Goal: Task Accomplishment & Management: Manage account settings

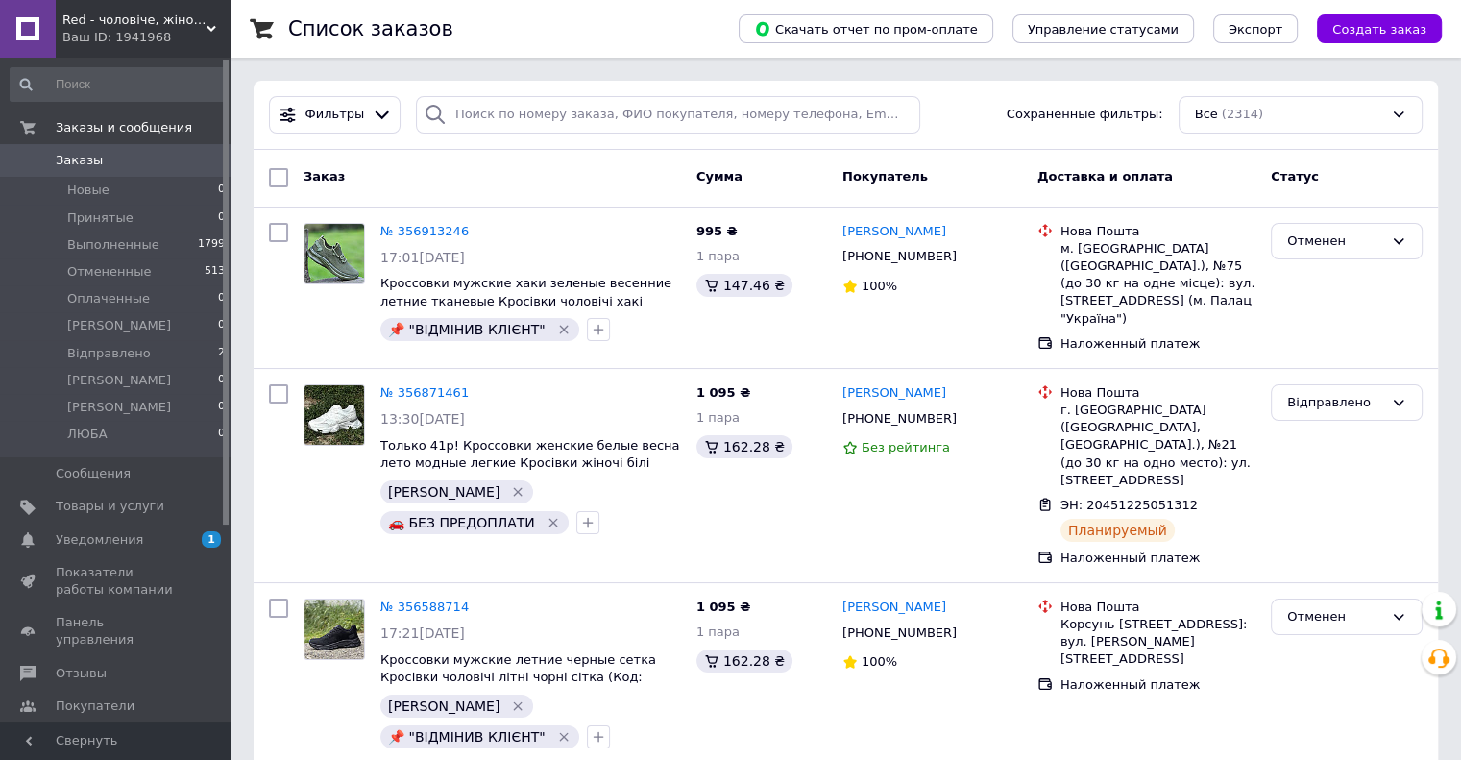
click at [162, 18] on span "Red - чоловіче, жіноче взуття" at bounding box center [134, 20] width 144 height 17
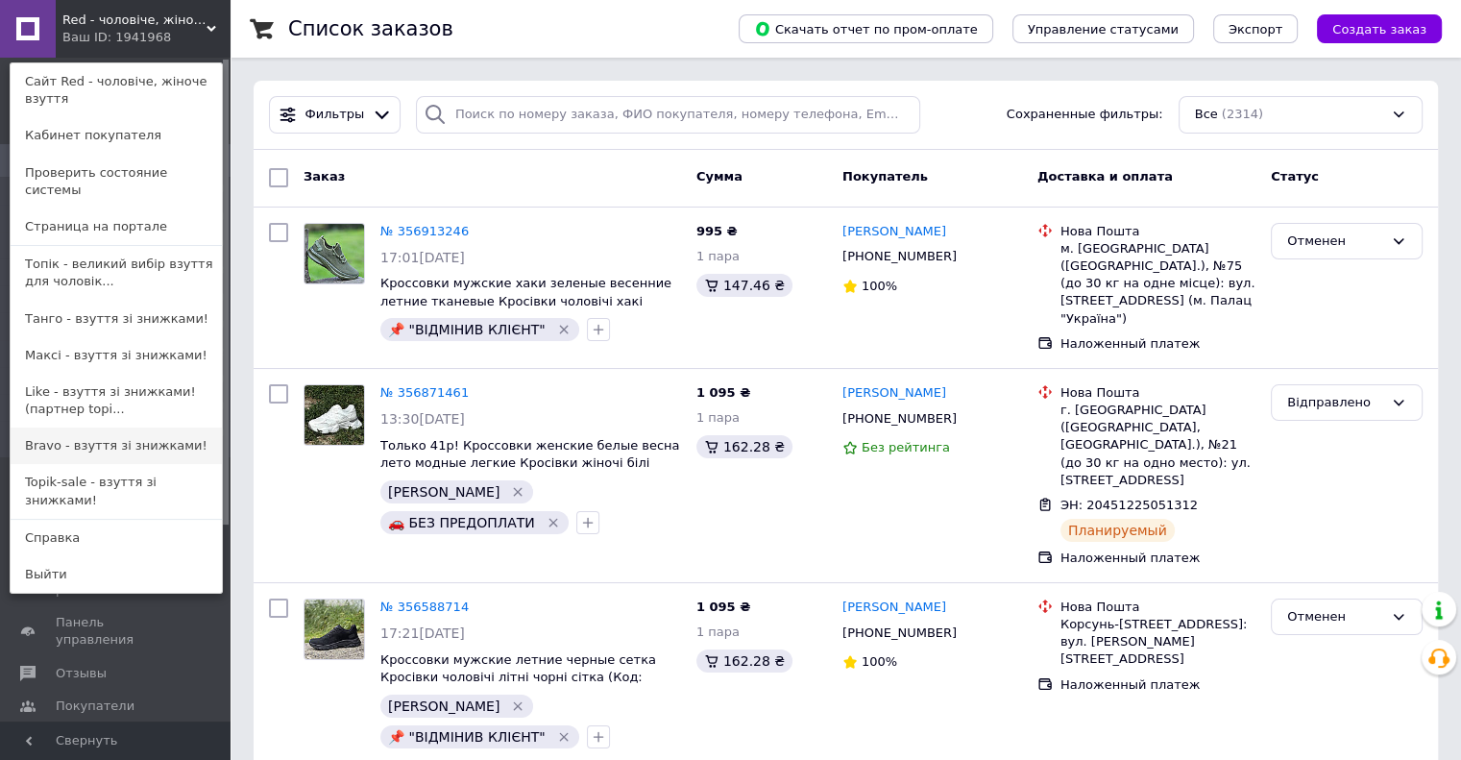
click at [84, 430] on link "Bravo - взуття зі знижками!" at bounding box center [116, 445] width 211 height 37
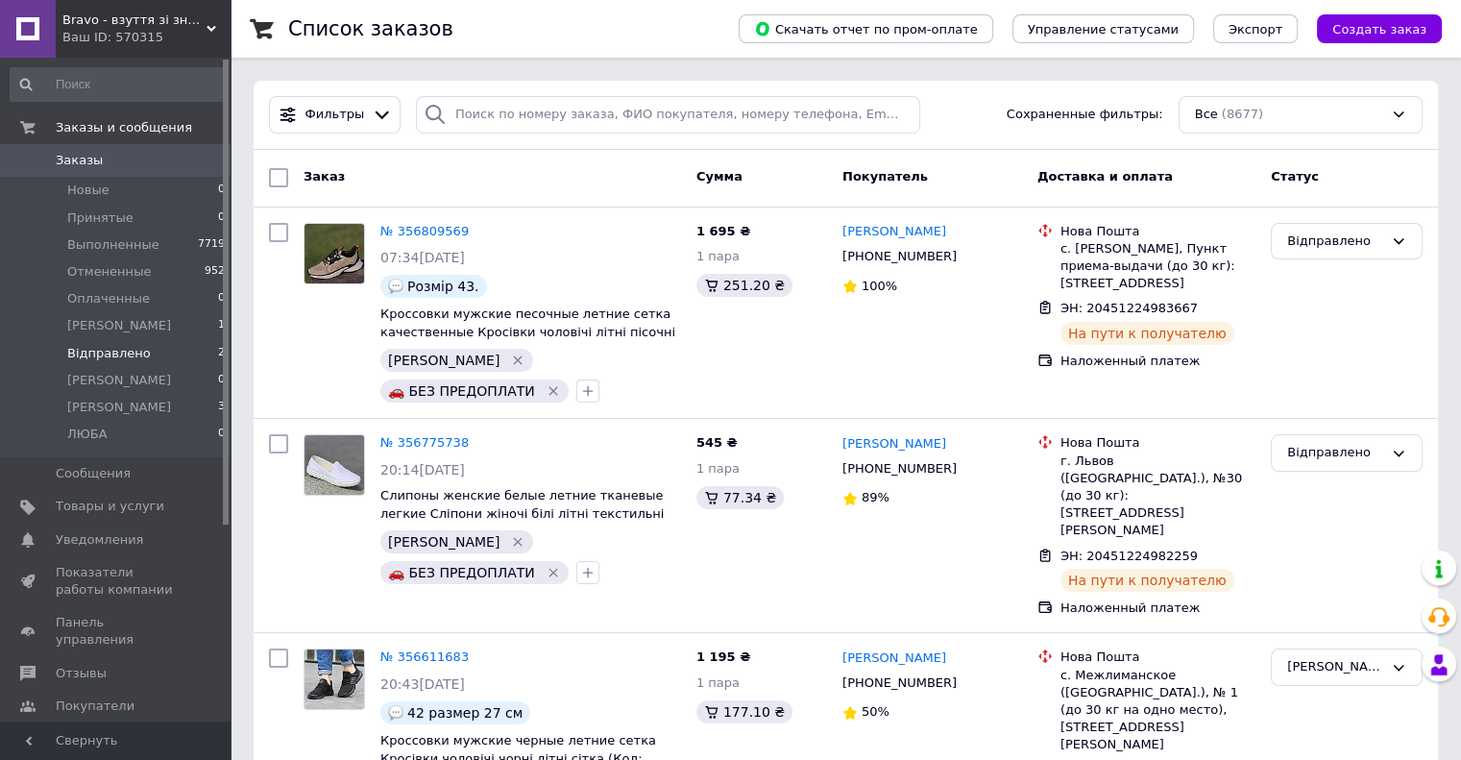
click at [146, 353] on li "Відправлено 2" at bounding box center [118, 353] width 236 height 27
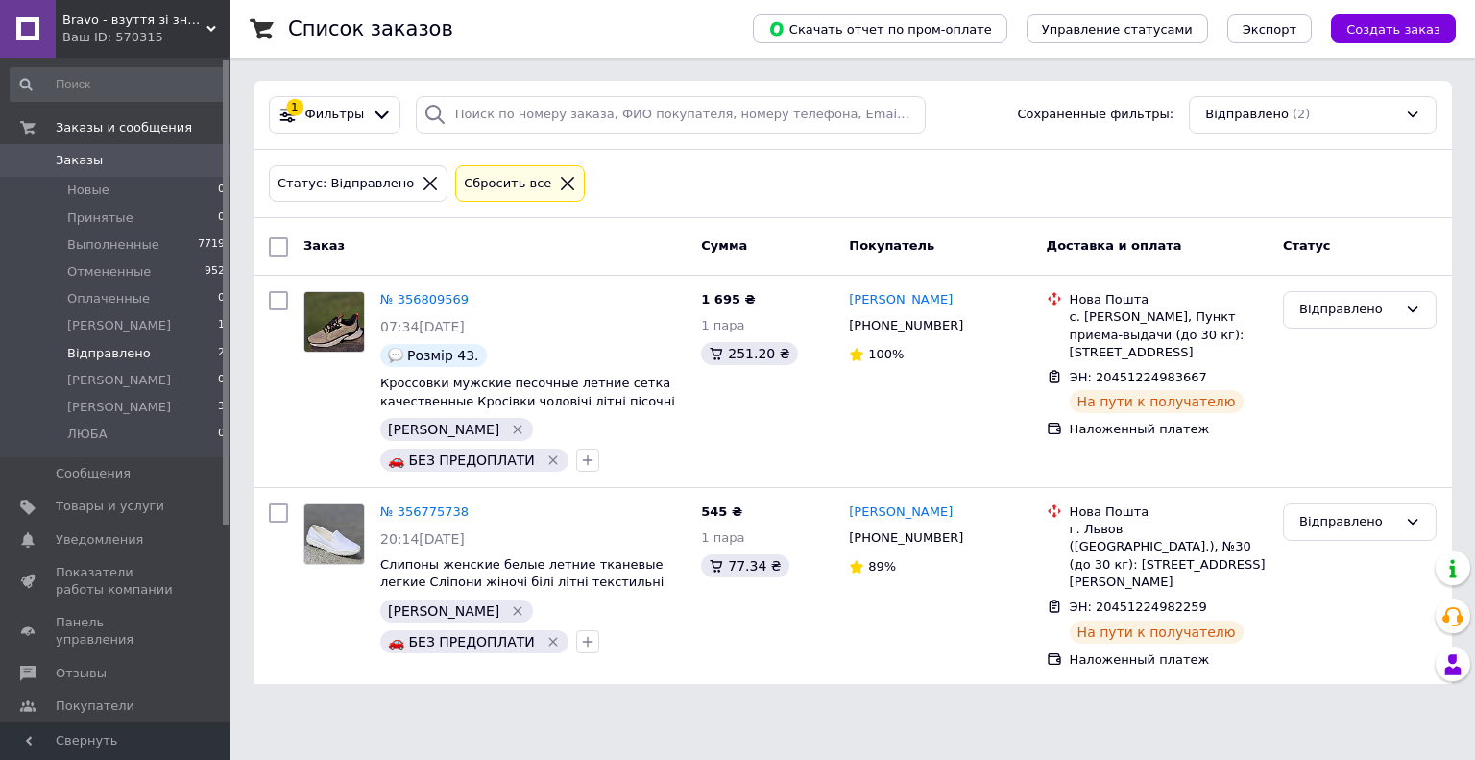
click at [116, 18] on span "Bravo - взуття зі знижками!" at bounding box center [134, 20] width 144 height 17
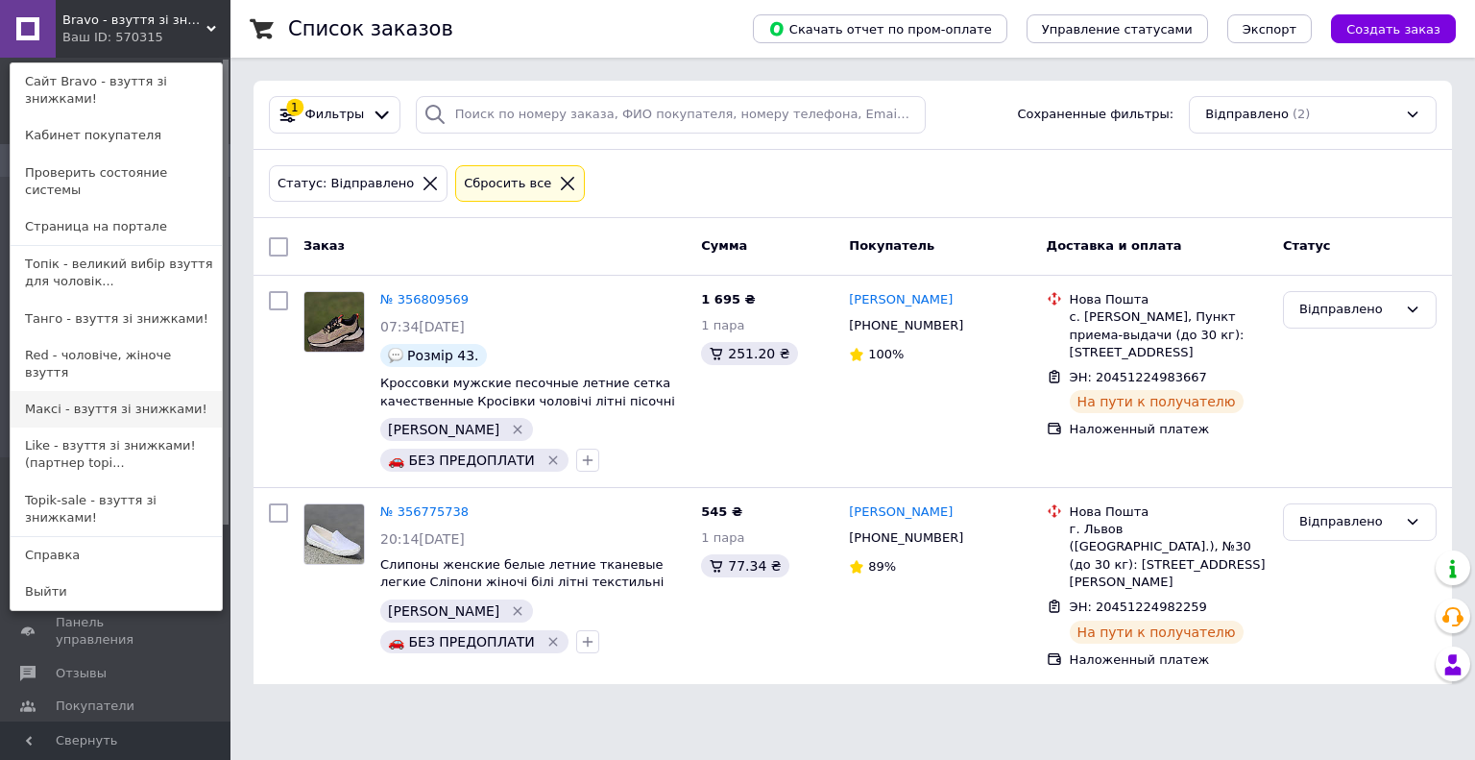
click at [104, 391] on link "Максі - взуття зі знижками!" at bounding box center [116, 409] width 211 height 37
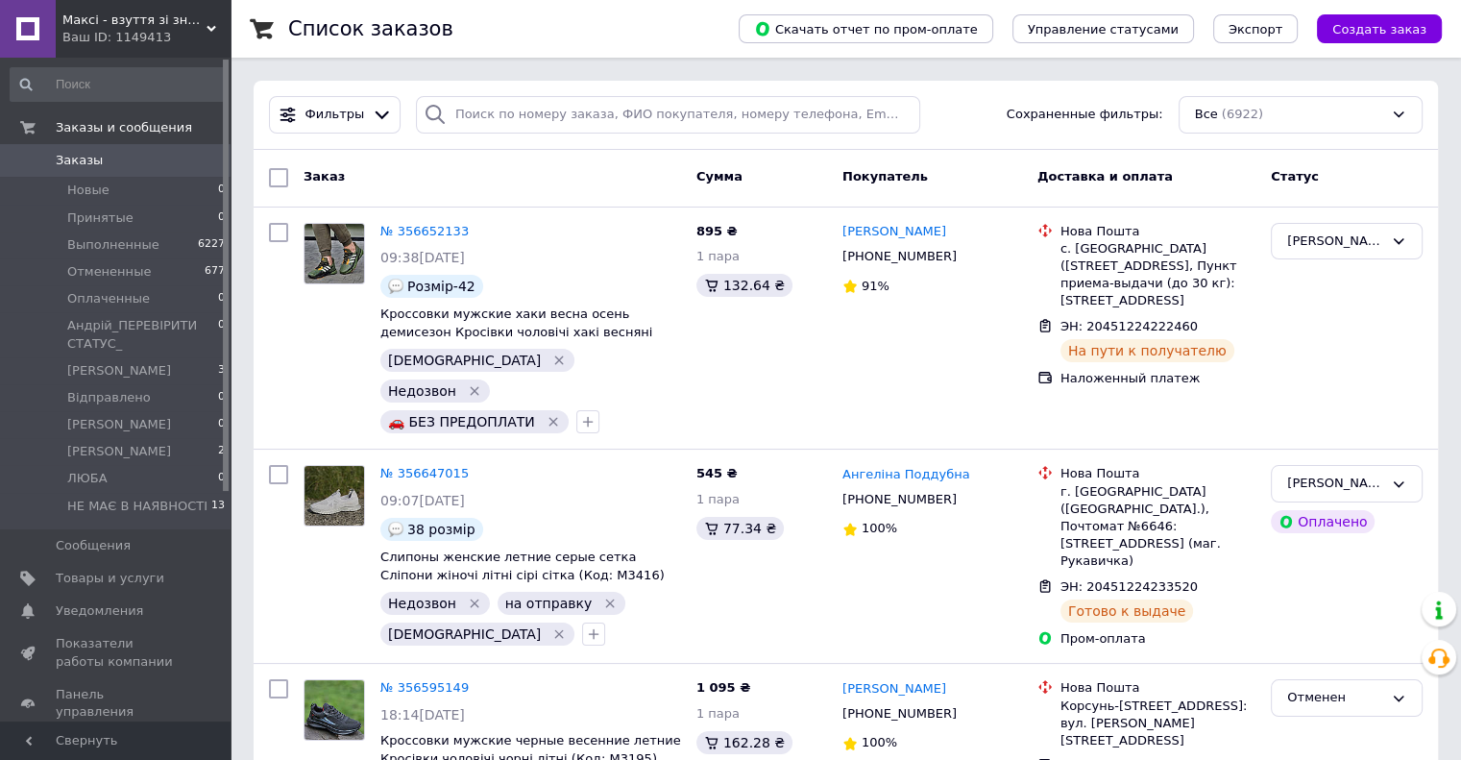
click at [128, 21] on span "Максі - взуття зі знижками!" at bounding box center [134, 20] width 144 height 17
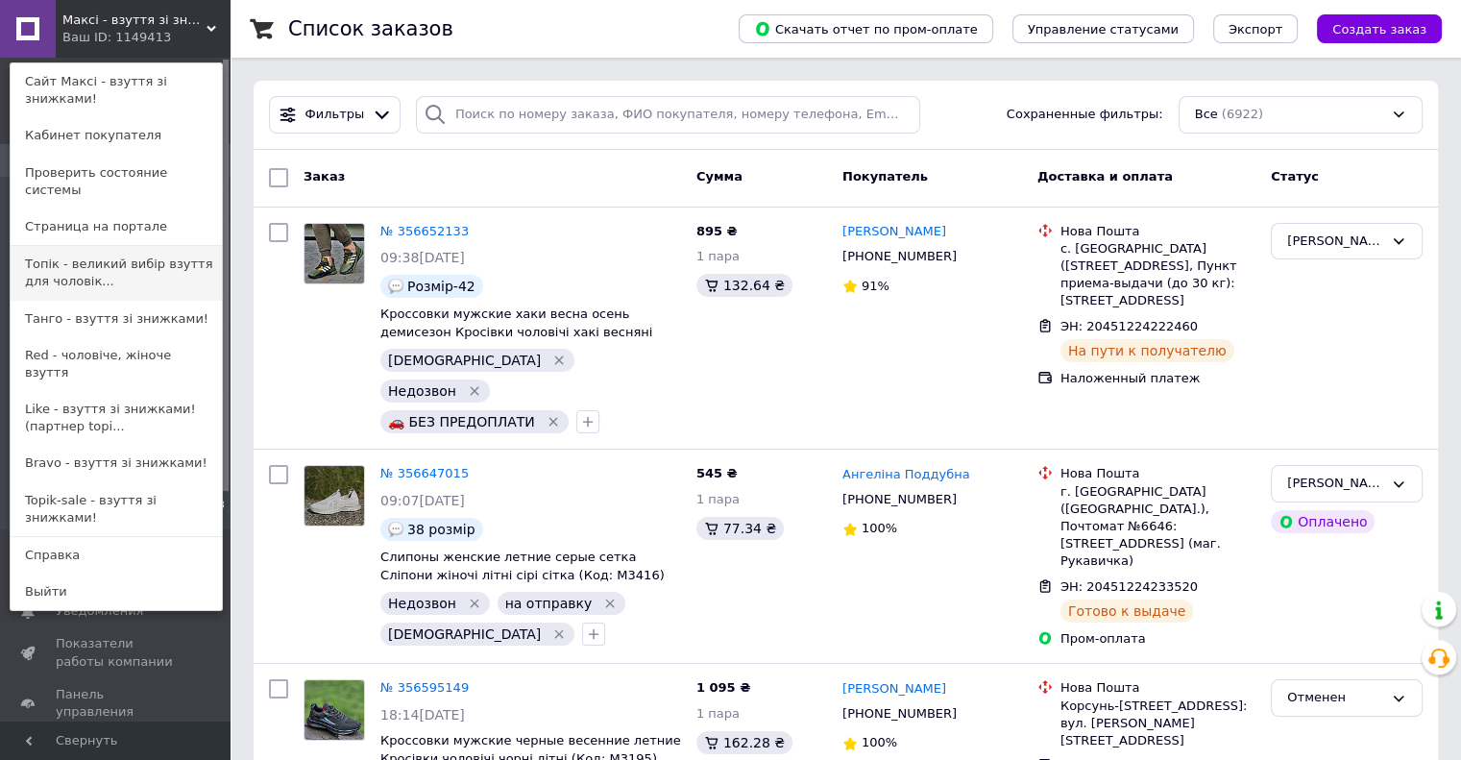
click at [111, 246] on link "Топік - великий вибір взуття для чоловік..." at bounding box center [116, 273] width 211 height 54
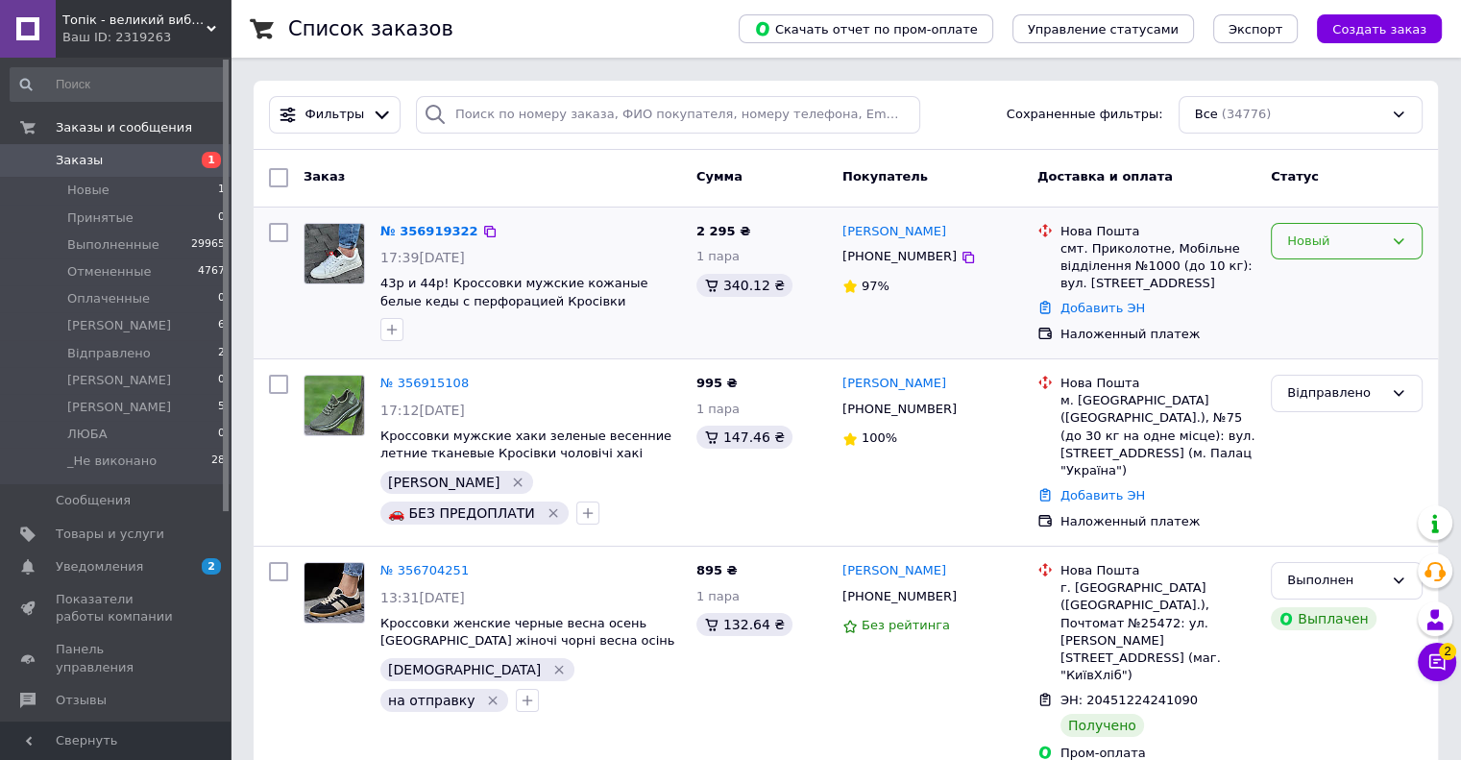
click at [1316, 253] on div "Новый" at bounding box center [1347, 241] width 152 height 37
click at [1323, 280] on li "Принят" at bounding box center [1347, 281] width 150 height 36
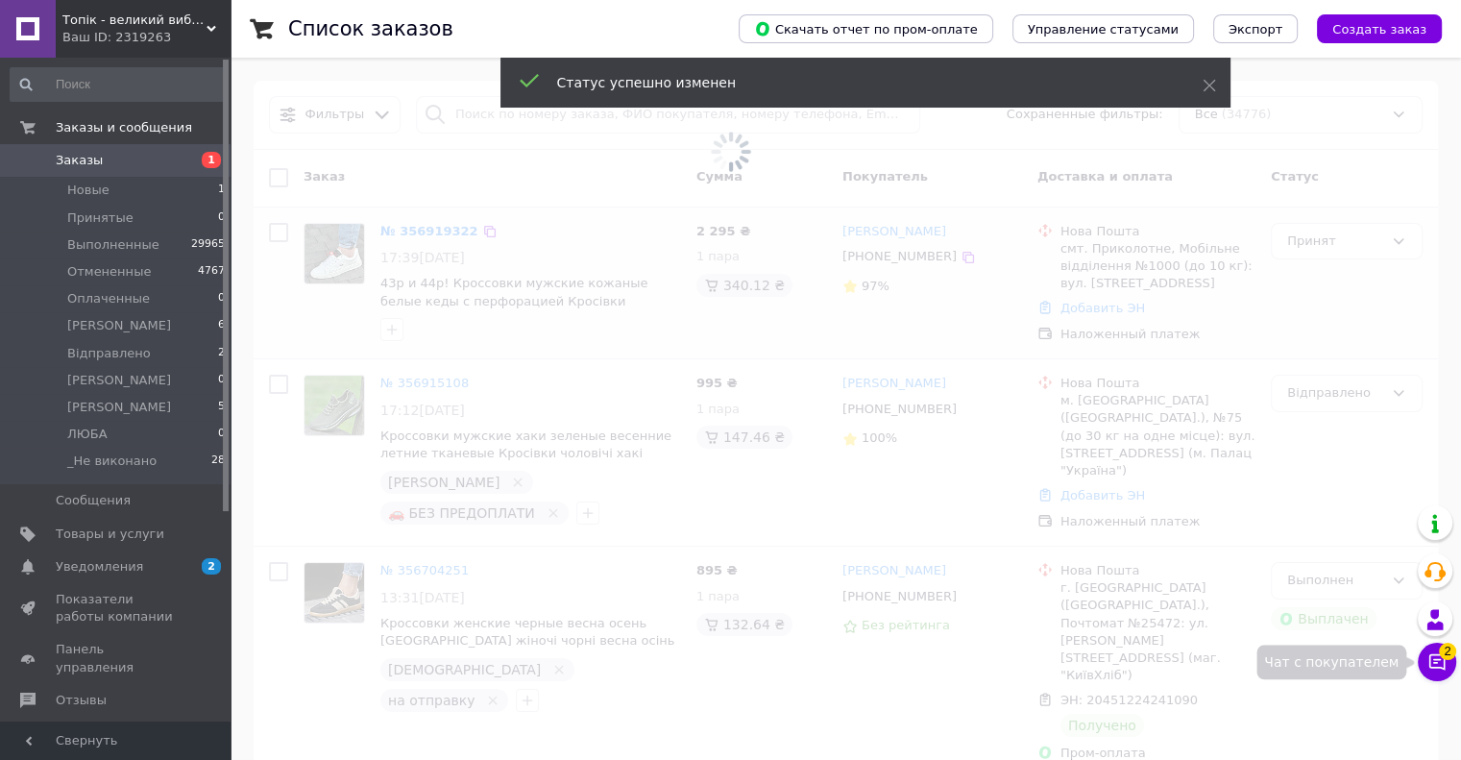
click at [1440, 656] on span "2" at bounding box center [1447, 651] width 17 height 17
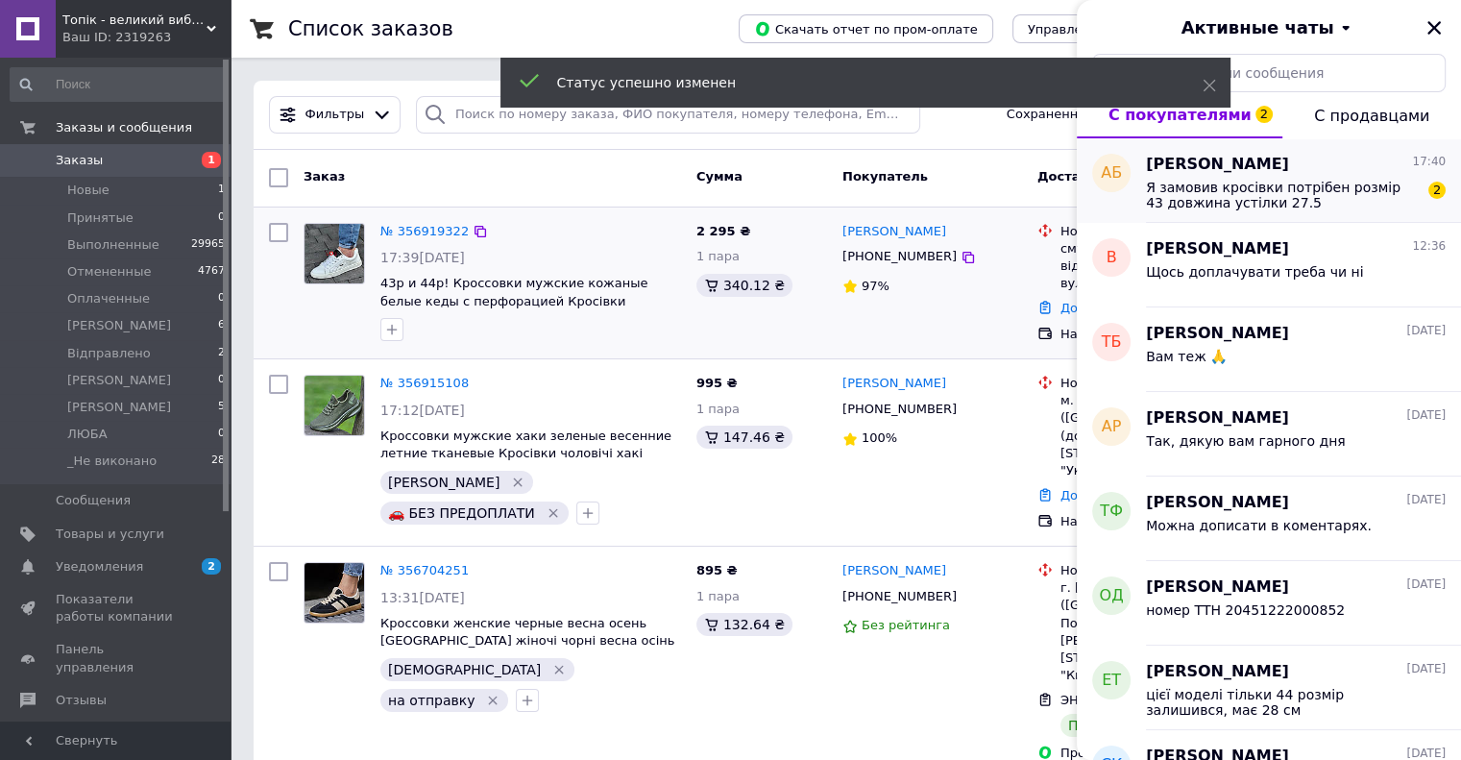
click at [1339, 196] on span "Я замовив кросівки потрібен розмір 43 довжина устілки 27.5" at bounding box center [1282, 195] width 273 height 31
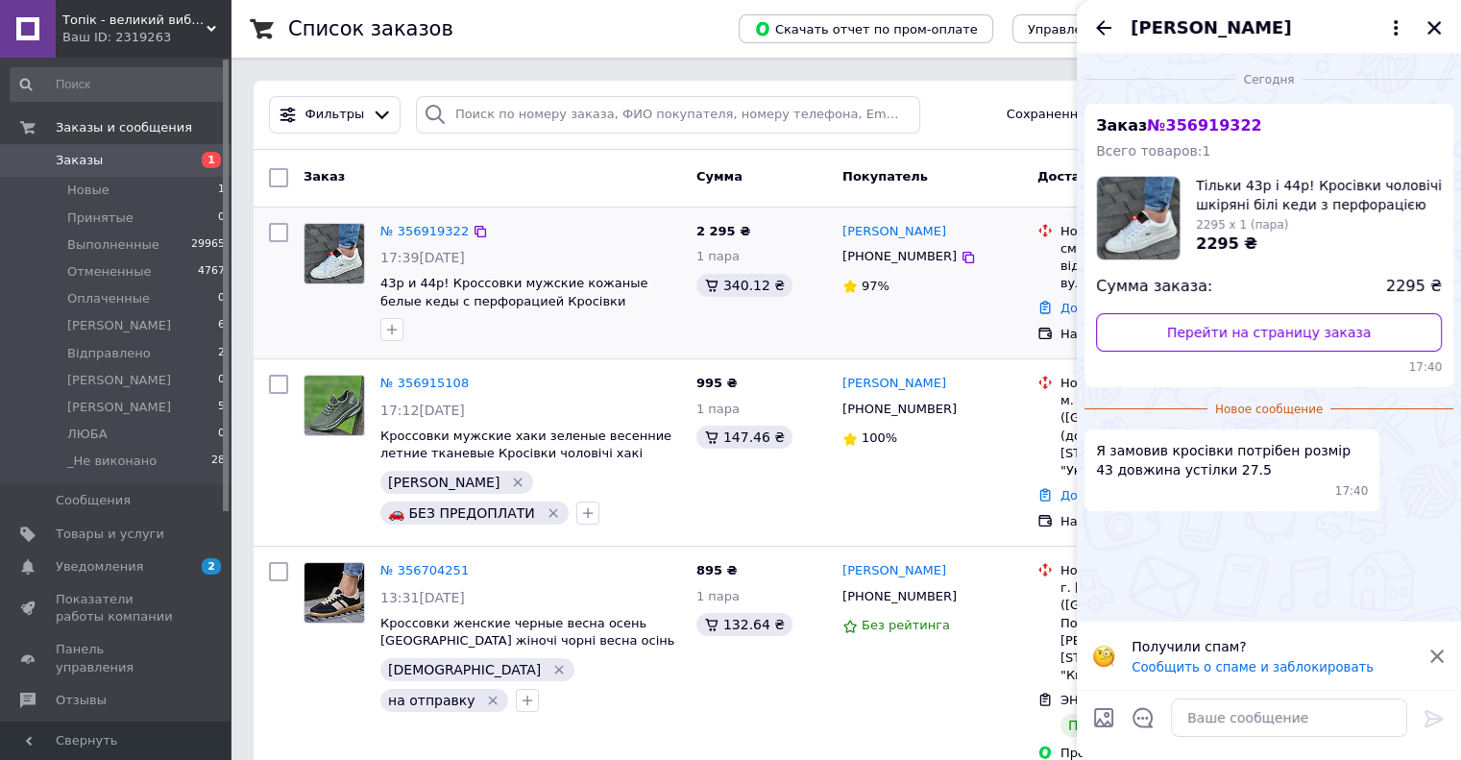
click at [1446, 29] on div "Анатолій Бойко" at bounding box center [1269, 27] width 384 height 54
click at [1433, 27] on icon "Закрыть" at bounding box center [1433, 27] width 13 height 13
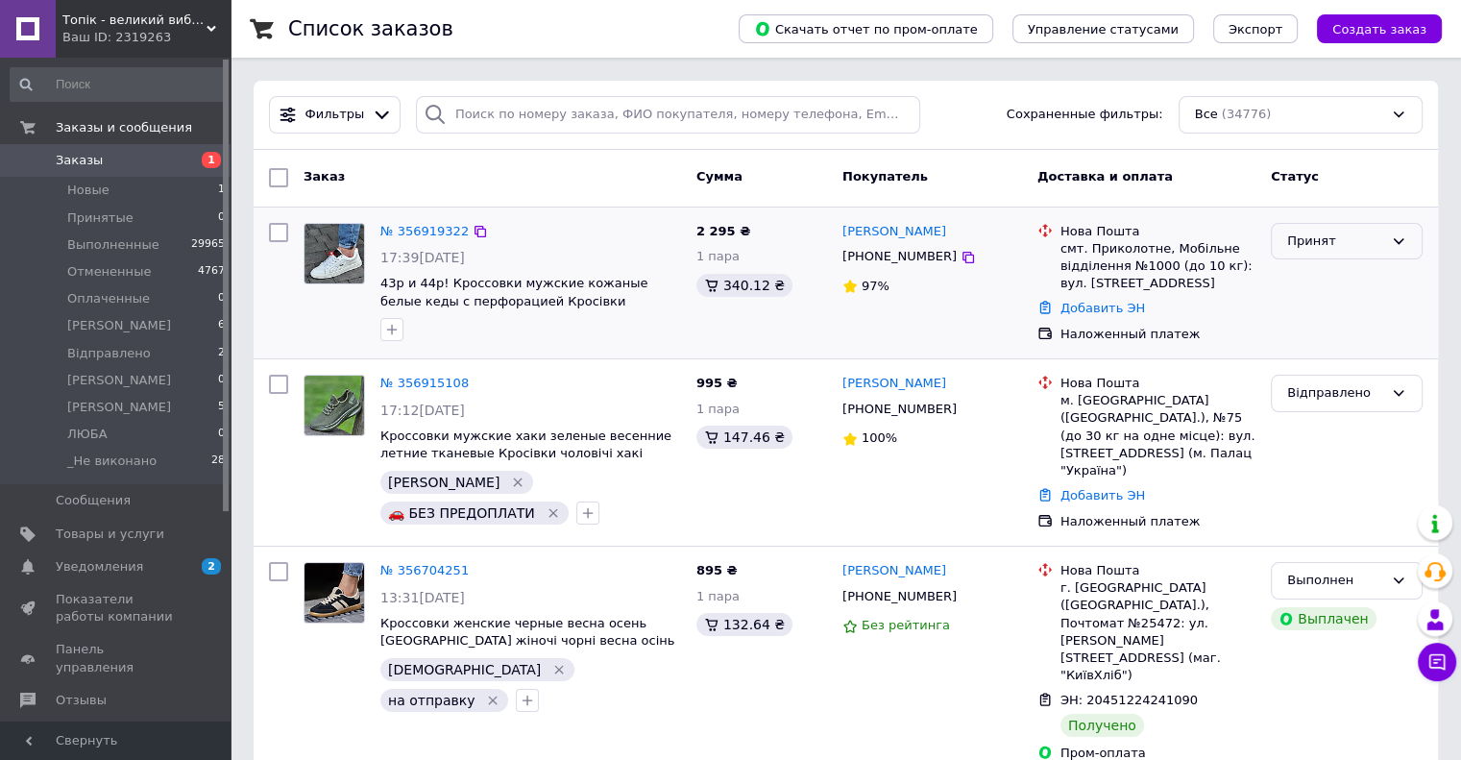
click at [1332, 233] on div "Принят" at bounding box center [1335, 241] width 96 height 20
drag, startPoint x: 1340, startPoint y: 360, endPoint x: 1248, endPoint y: 348, distance: 93.1
click at [1338, 360] on li "[PERSON_NAME]" at bounding box center [1347, 361] width 150 height 36
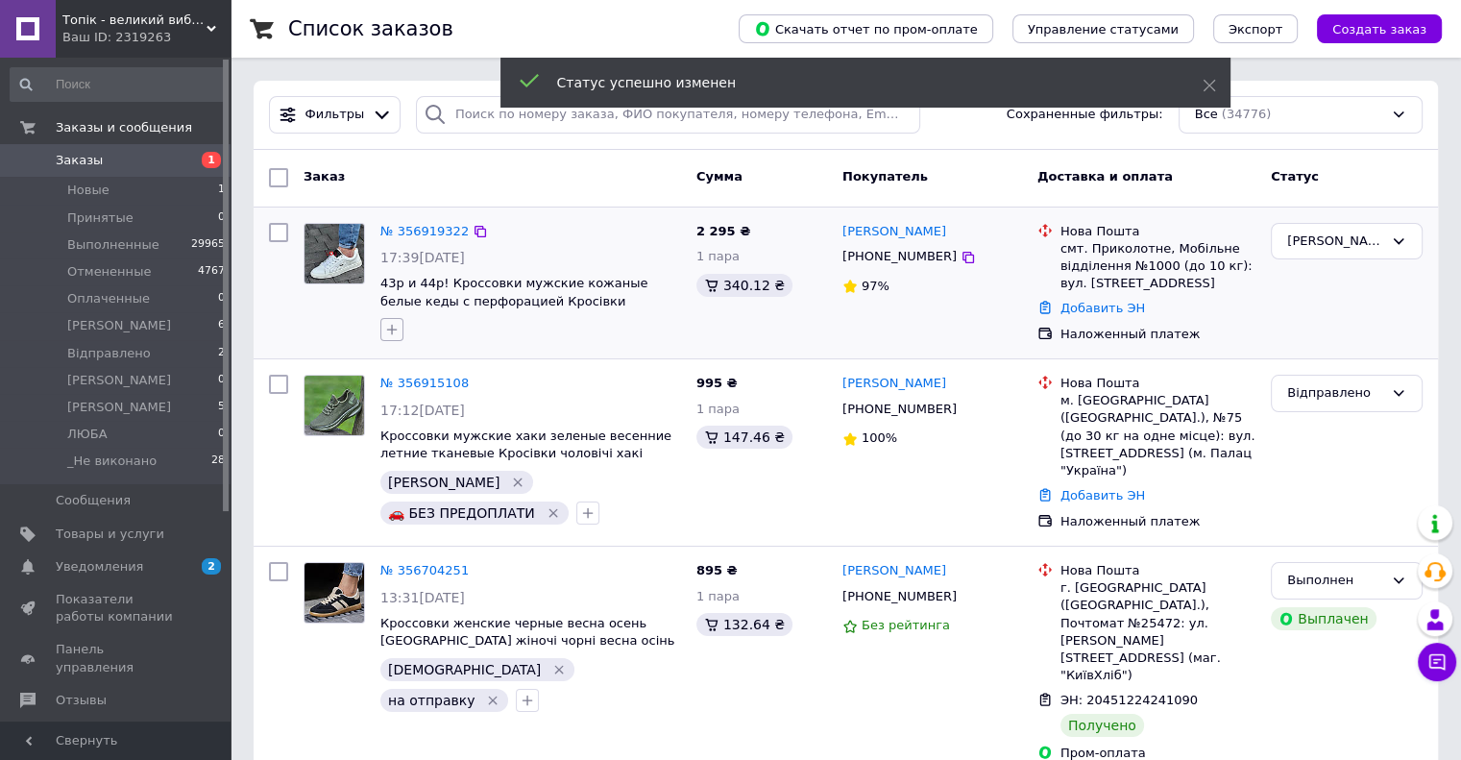
click at [391, 328] on icon "button" at bounding box center [391, 329] width 15 height 15
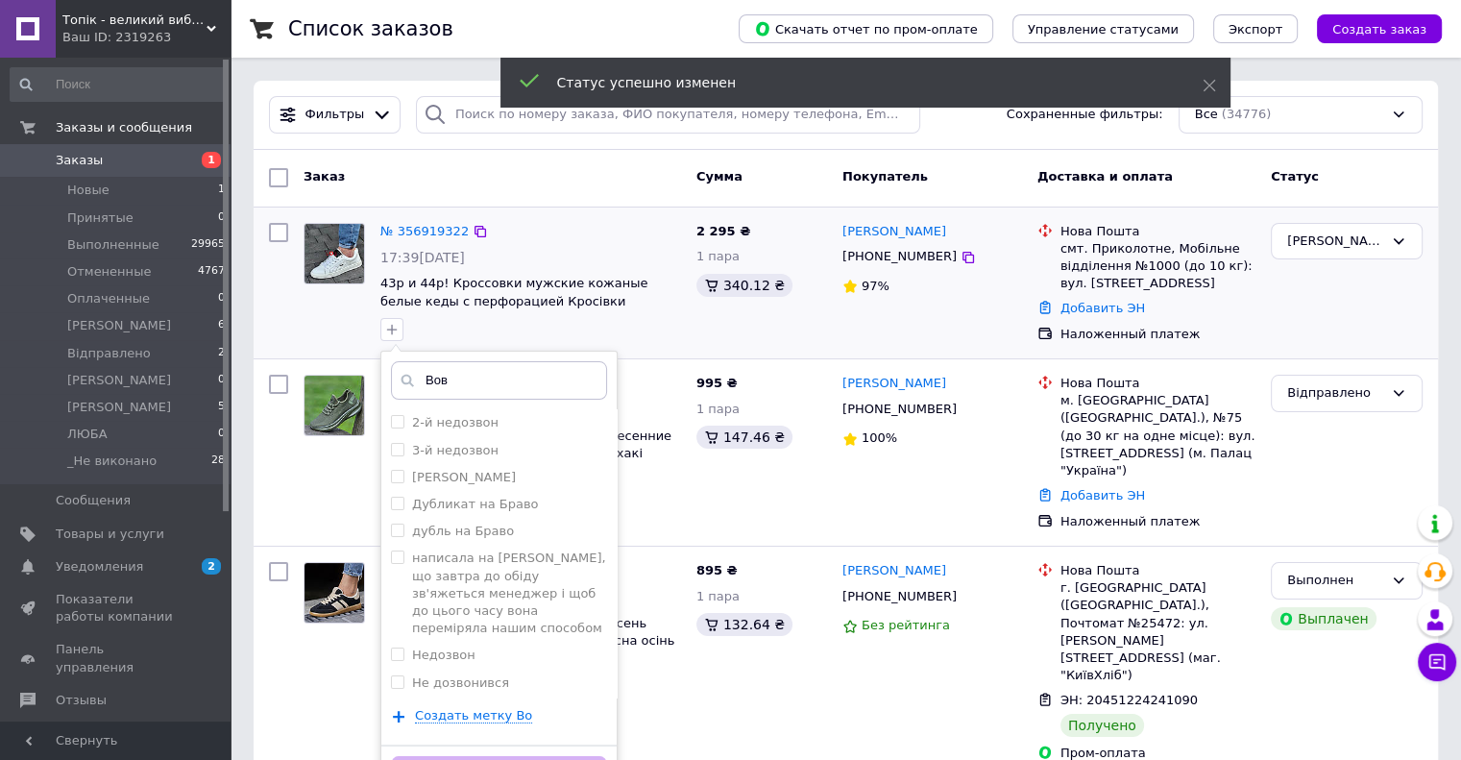
type input "[PERSON_NAME]"
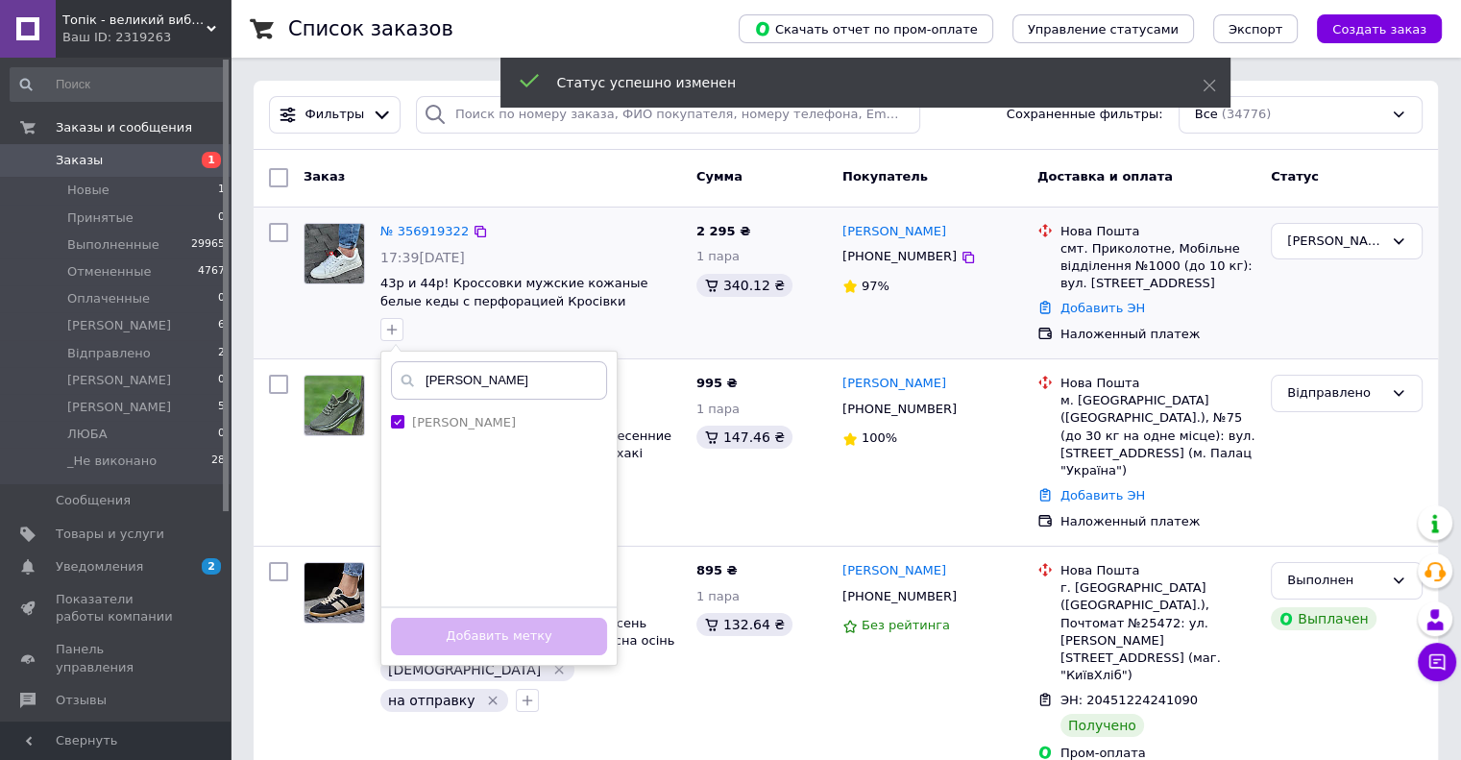
checkbox input "true"
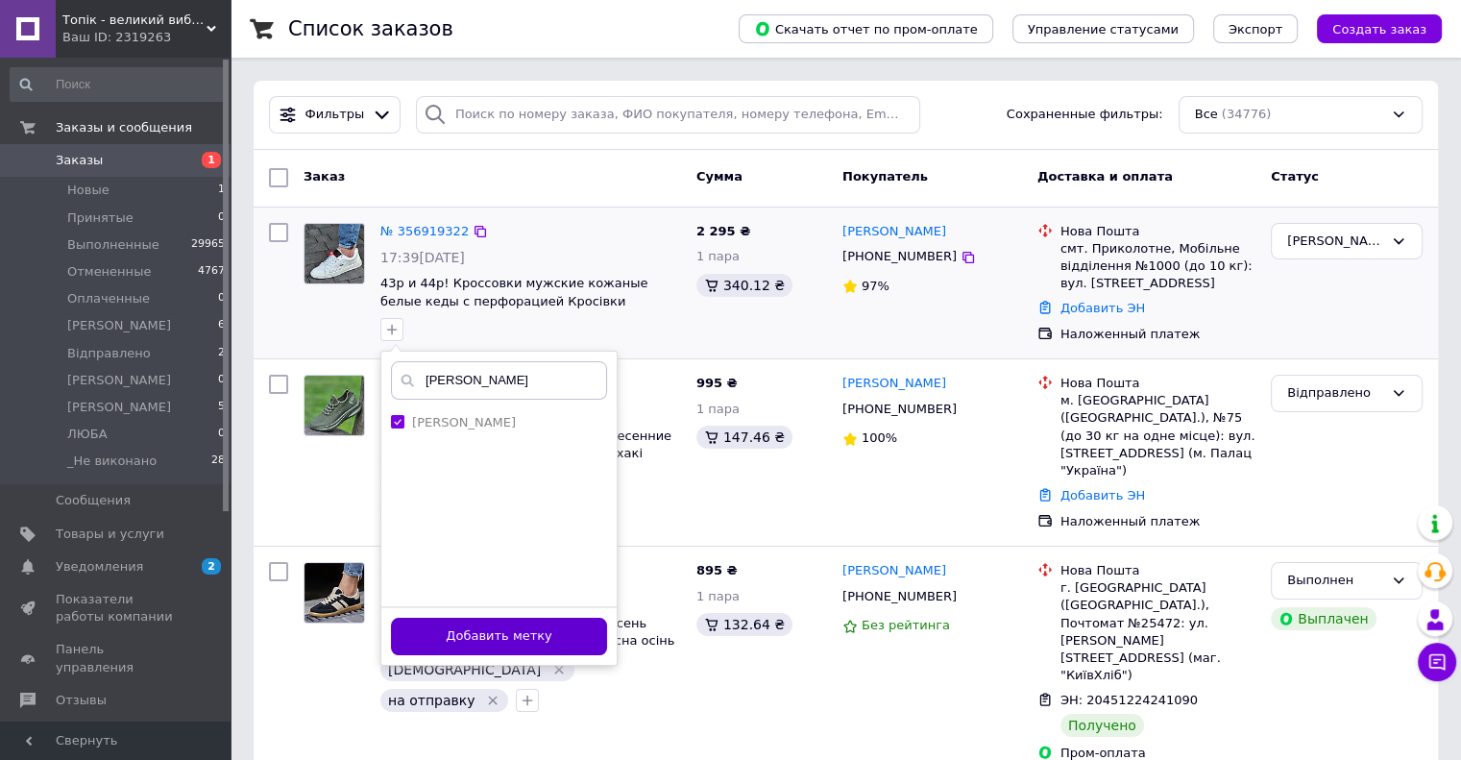
type input "[PERSON_NAME]"
click at [486, 640] on button "Добавить метку" at bounding box center [499, 636] width 216 height 37
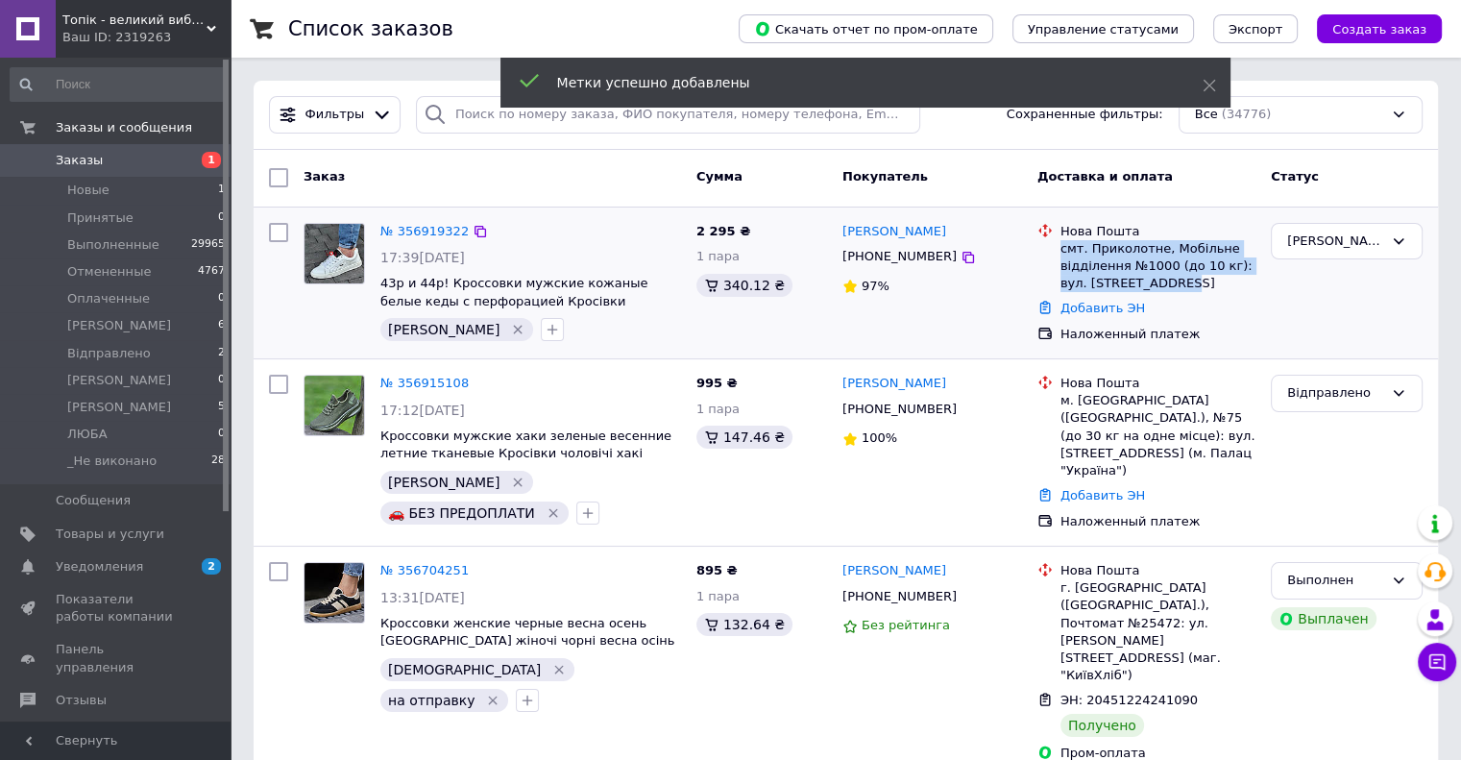
drag, startPoint x: 1060, startPoint y: 250, endPoint x: 1190, endPoint y: 276, distance: 132.2
click at [1190, 276] on div "смт. Приколотне, Мобільне відділення №1000 (до 10 кг): вул. Центральна, 55" at bounding box center [1157, 266] width 195 height 53
copy div "смт. Приколотне, Мобільне відділення №1000 (до 10 кг): вул. Центральна, 55"
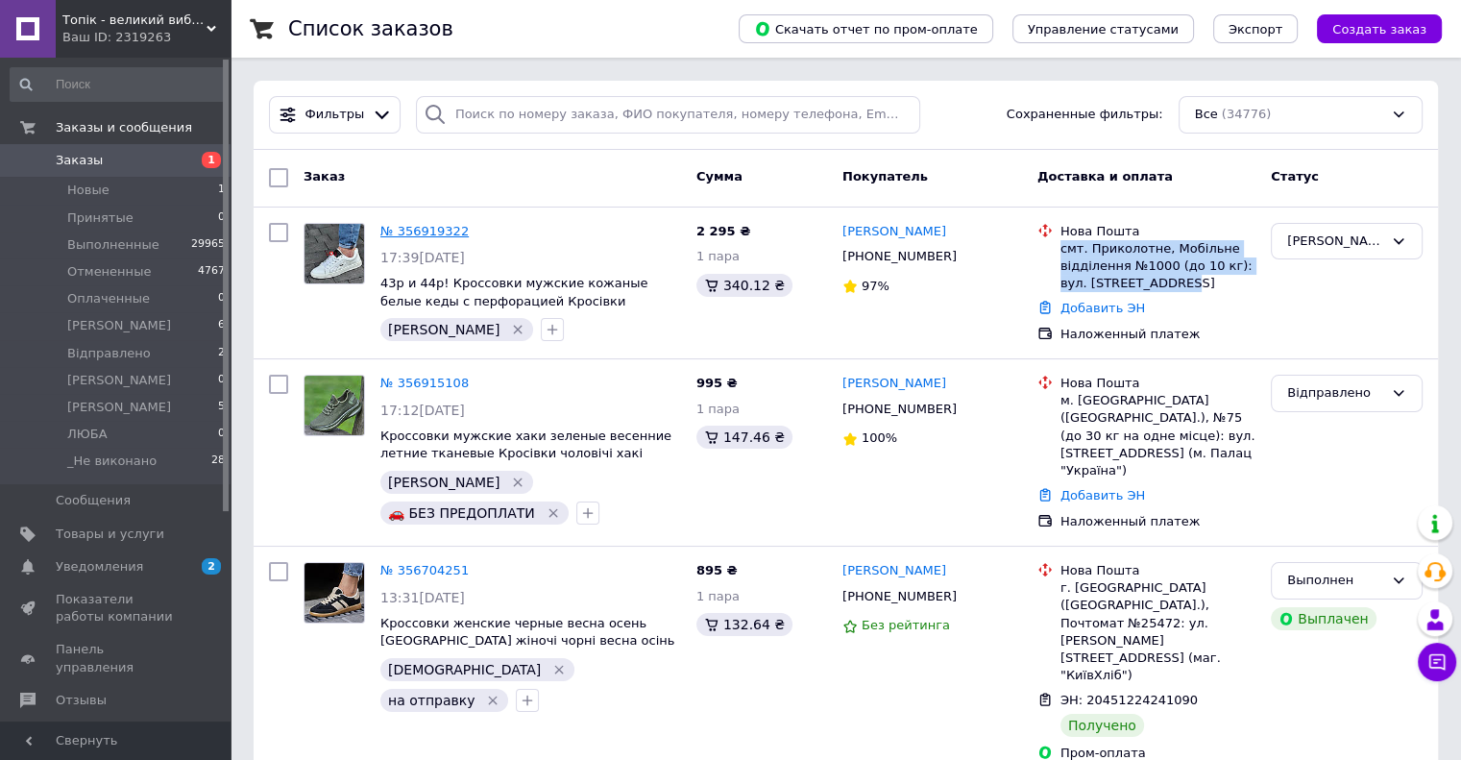
click at [421, 232] on link "№ 356919322" at bounding box center [424, 231] width 88 height 14
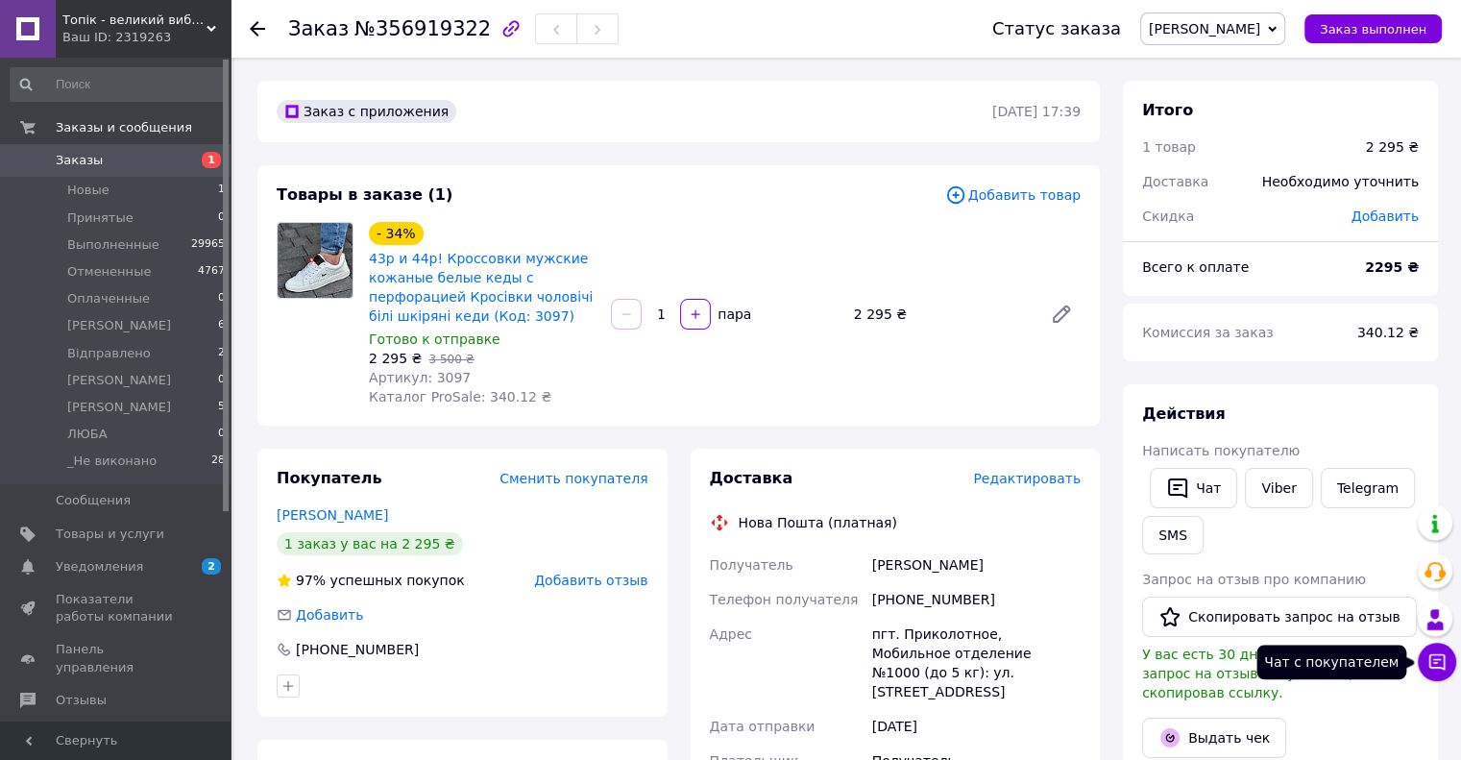
click at [1428, 656] on icon at bounding box center [1436, 661] width 19 height 19
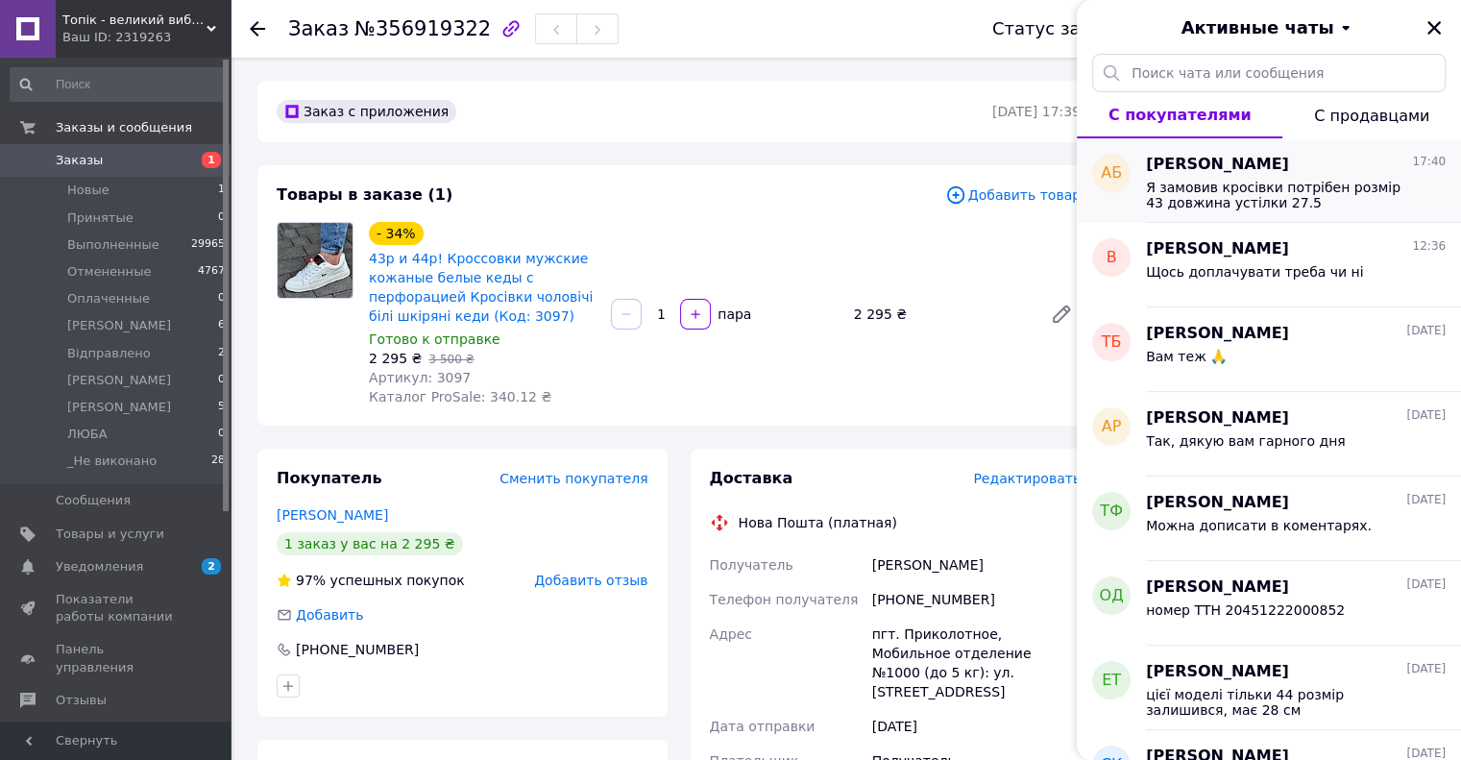
click at [1260, 199] on span "Я замовив кросівки потрібен розмір 43 довжина устілки 27.5" at bounding box center [1282, 195] width 273 height 31
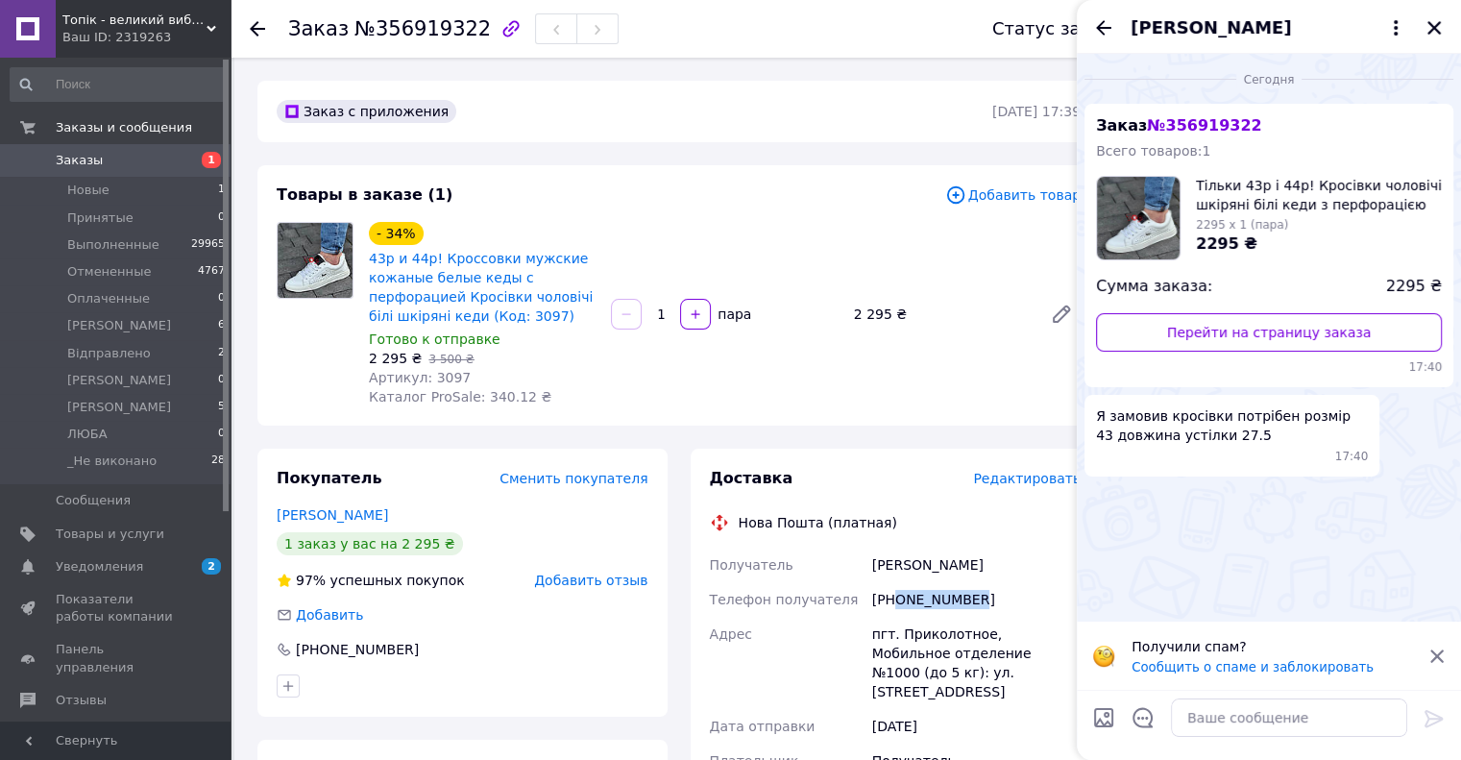
drag, startPoint x: 1000, startPoint y: 599, endPoint x: 891, endPoint y: 602, distance: 108.6
click at [891, 602] on div "+380936494751" at bounding box center [976, 599] width 216 height 35
click at [1434, 33] on icon "Закрыть" at bounding box center [1433, 27] width 17 height 17
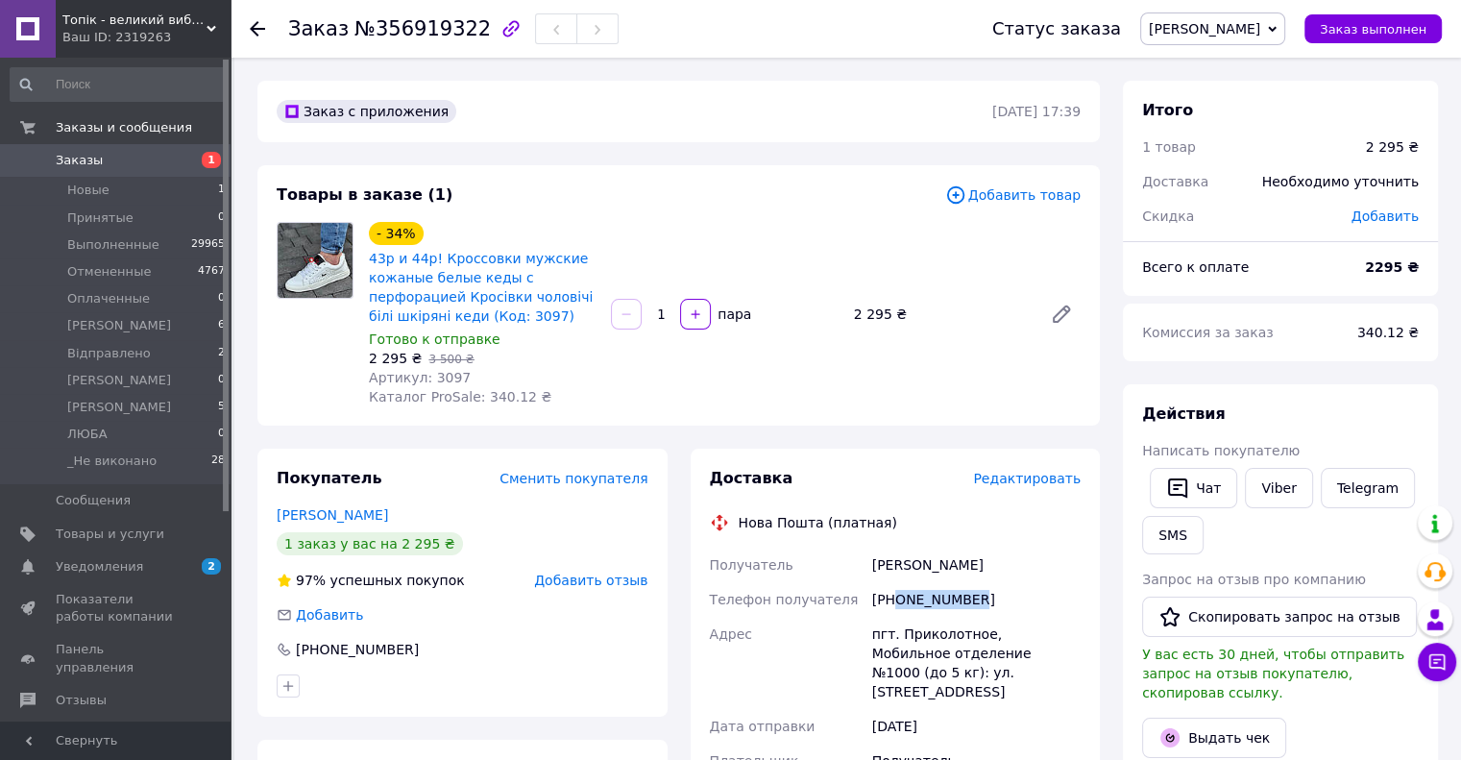
drag, startPoint x: 954, startPoint y: 567, endPoint x: 872, endPoint y: 577, distance: 82.3
click at [872, 577] on div "Бойко Анатолій" at bounding box center [976, 565] width 216 height 35
copy div "Бойко Анатолій"
click at [1439, 658] on icon at bounding box center [1436, 661] width 19 height 19
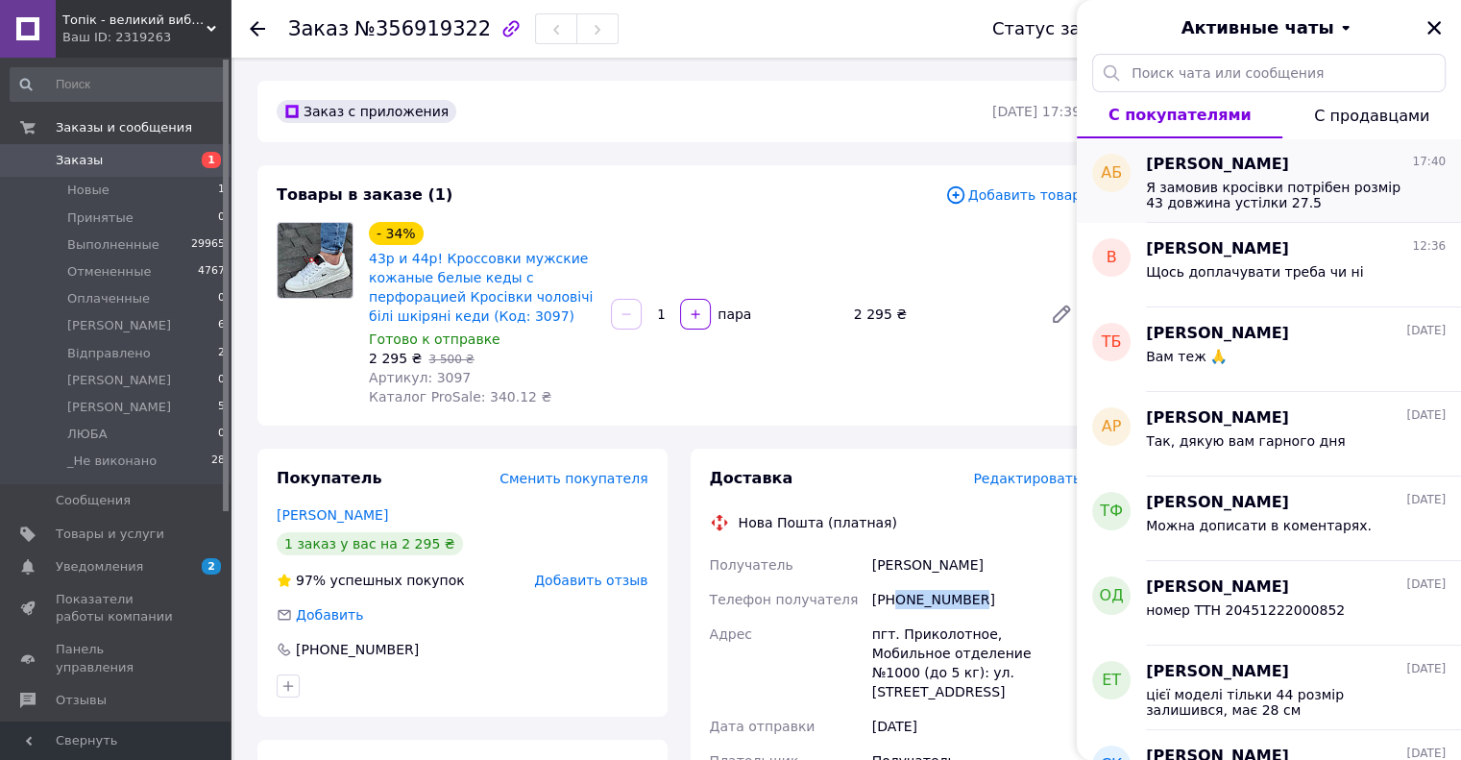
click at [1195, 195] on span "Я замовив кросівки потрібен розмір 43 довжина устілки 27.5" at bounding box center [1282, 195] width 273 height 31
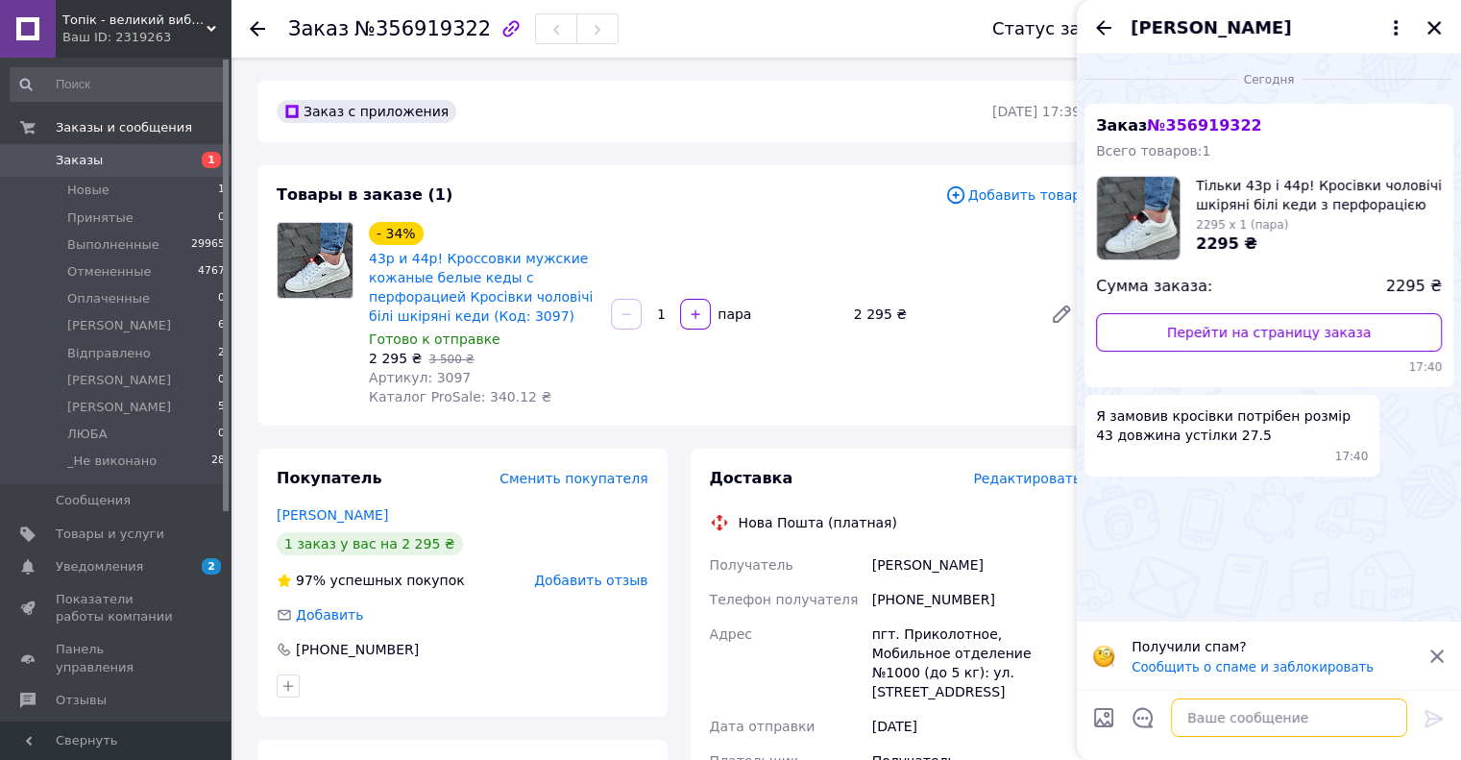
click at [1239, 706] on textarea at bounding box center [1289, 717] width 236 height 38
type textarea "Доброго дня!"
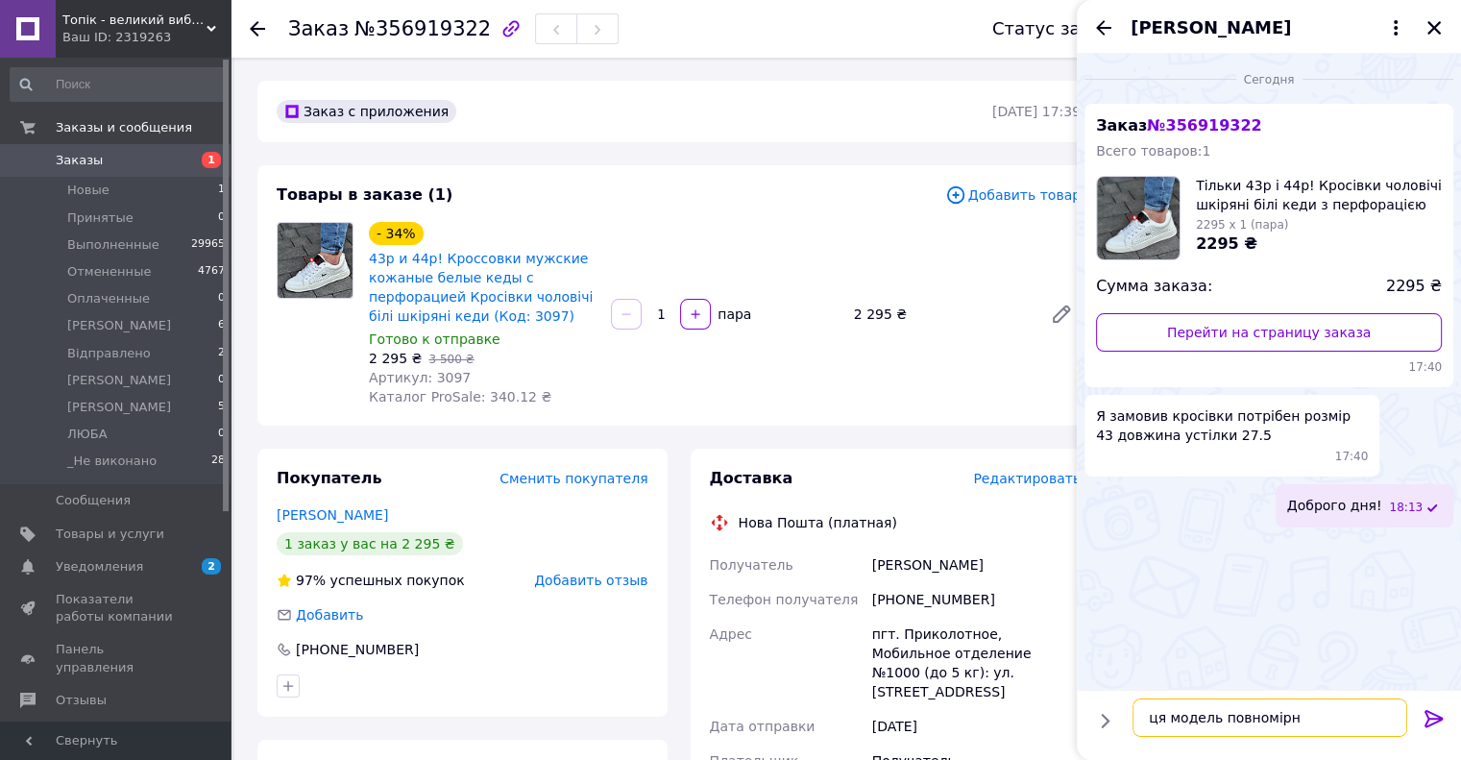
type textarea "ця модель повномірна"
type textarea "тут 43 розмір має 28,5 см"
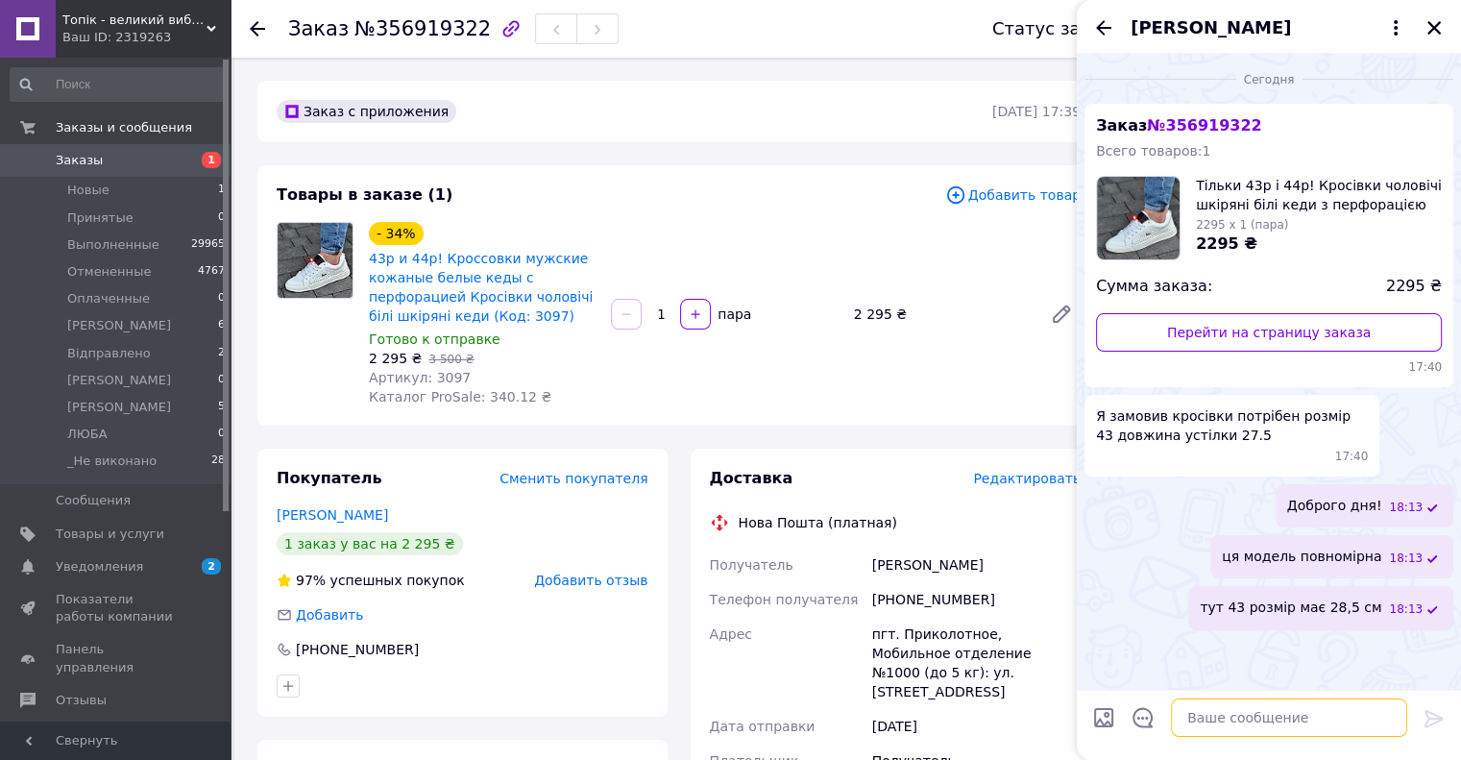
paste textarea "📐ЗАМІРИ: Зверніть увагу, що ми міряємо устілку не виймаючи її із взуття. Потріб…"
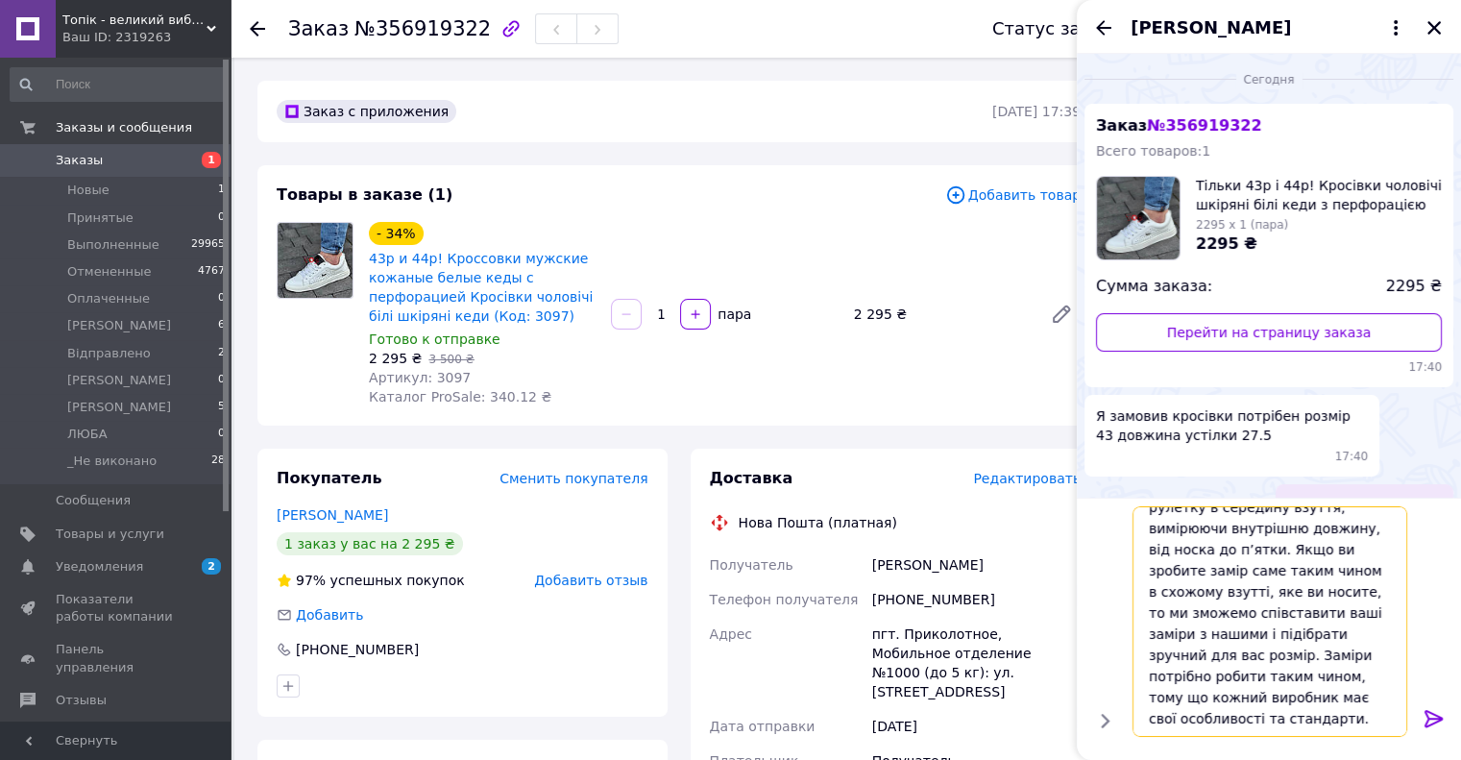
type textarea "📐ЗАМІРИ: Зверніть увагу, що ми міряємо устілку не виймаючи її із взуття. Потріб…"
click at [1435, 721] on icon at bounding box center [1434, 718] width 18 height 17
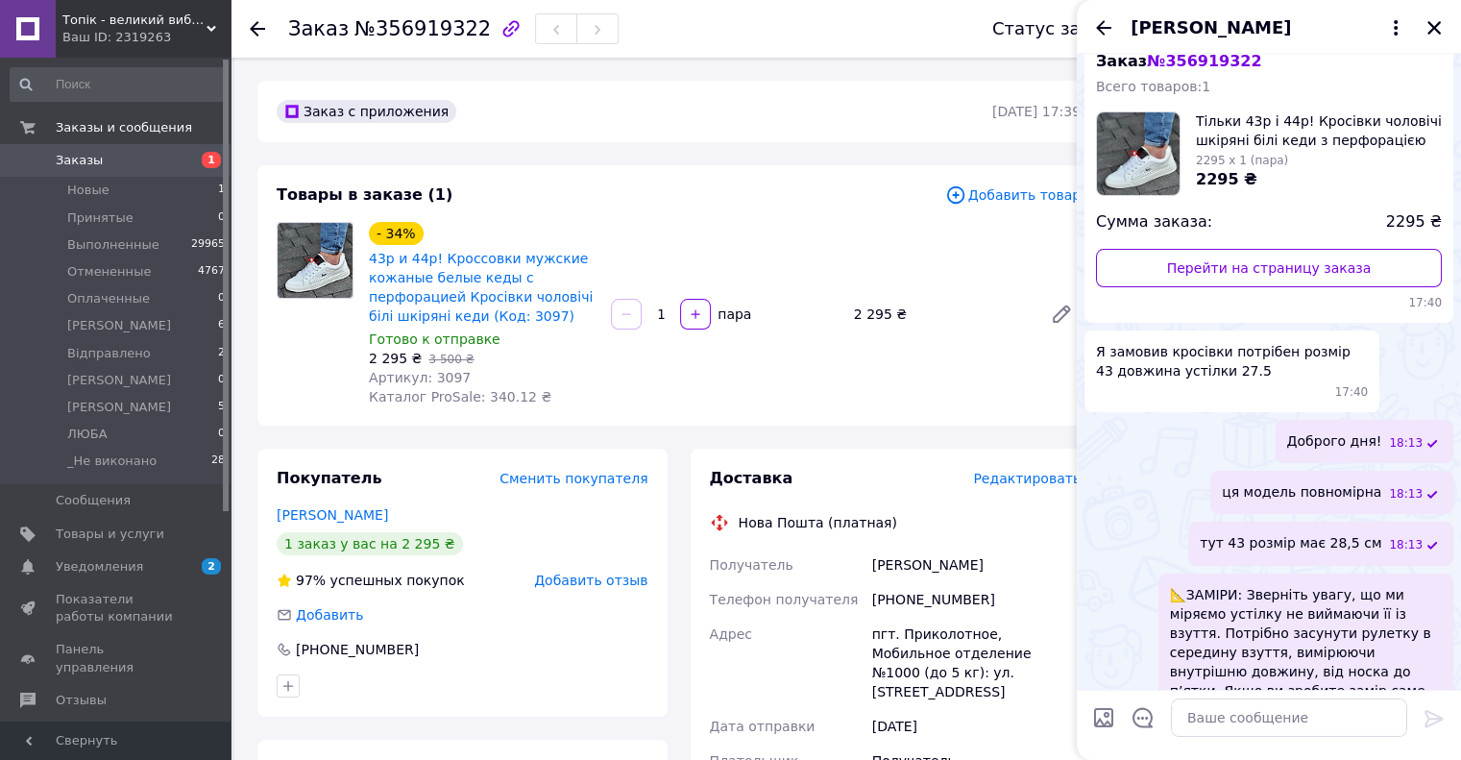
scroll to position [209, 0]
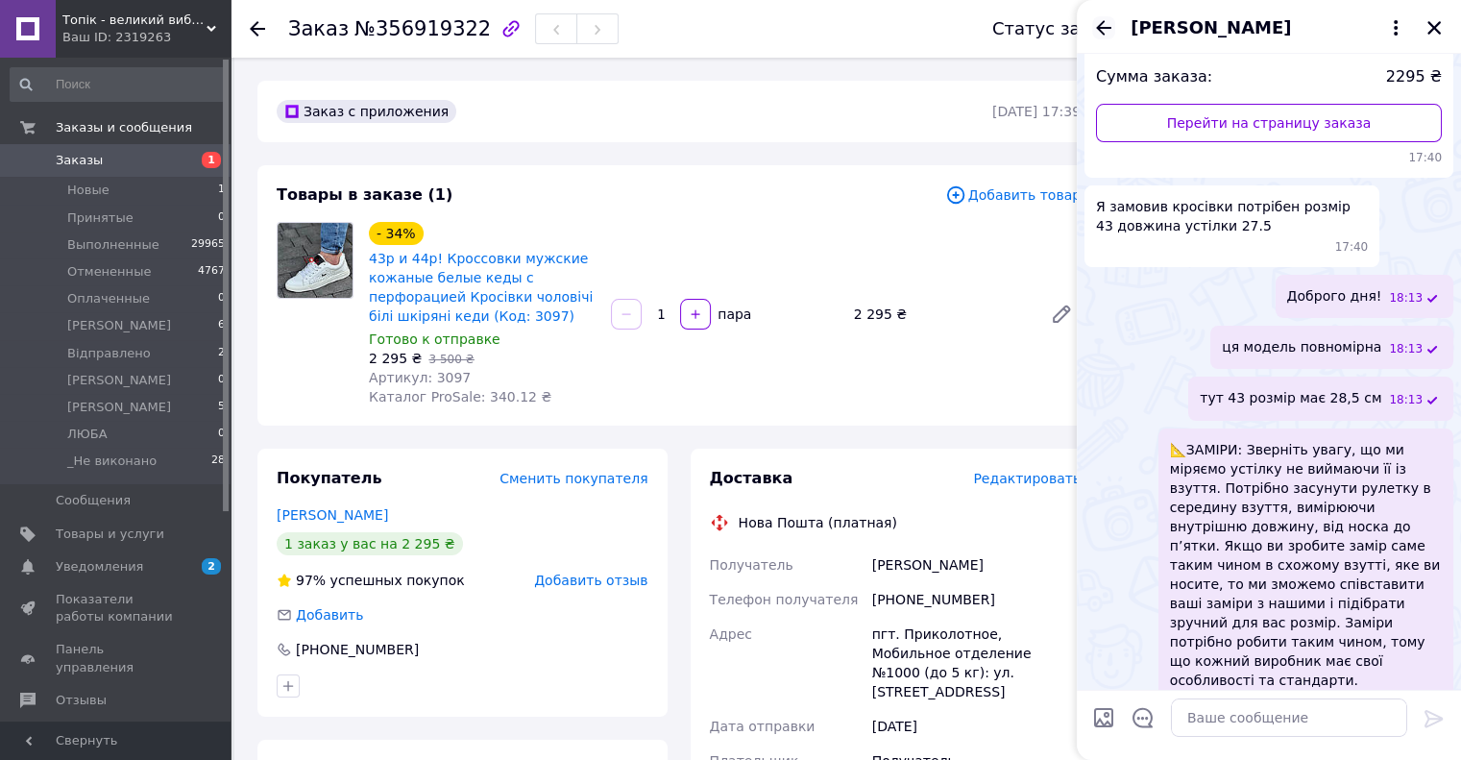
click at [1109, 28] on icon "Назад" at bounding box center [1103, 27] width 15 height 14
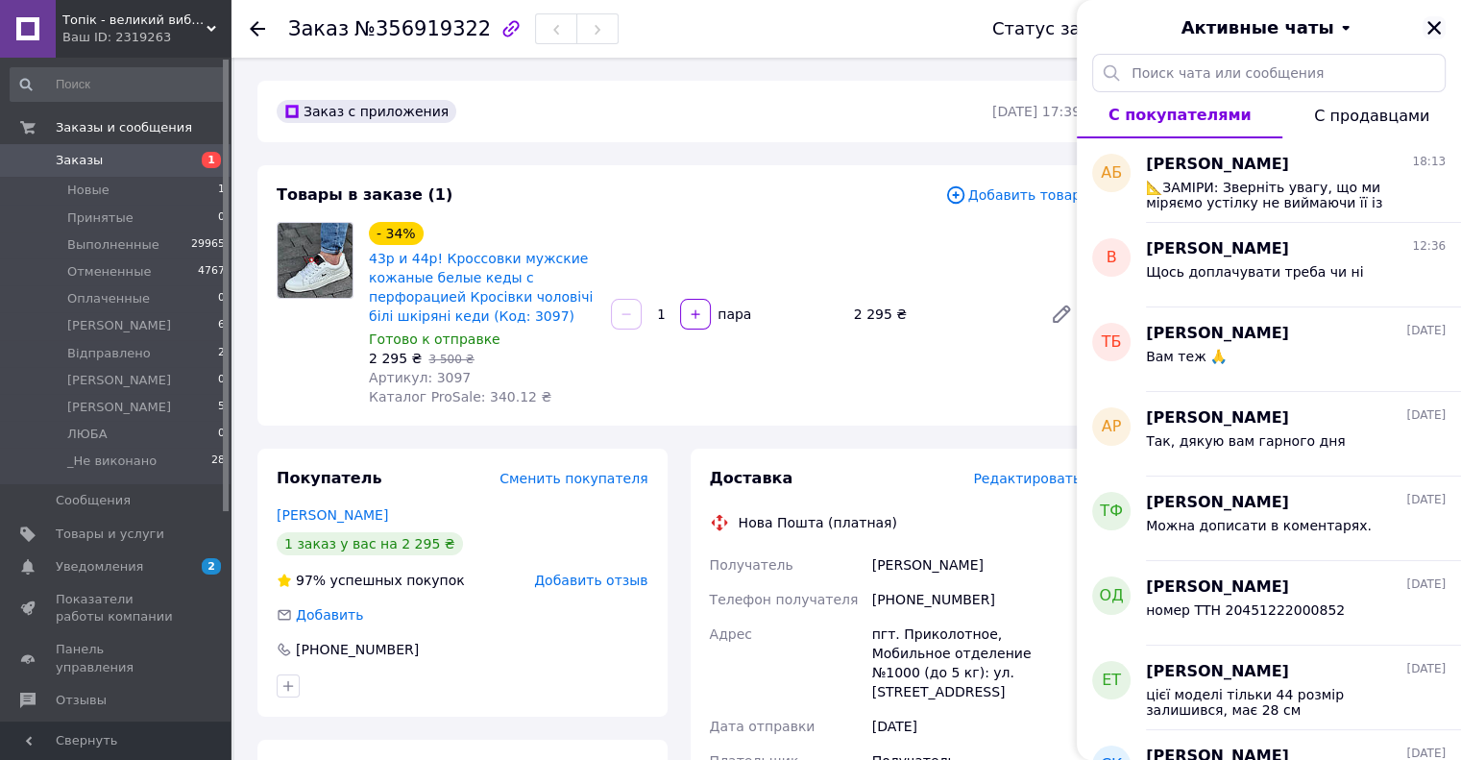
click at [1434, 26] on icon "Закрыть" at bounding box center [1433, 27] width 13 height 13
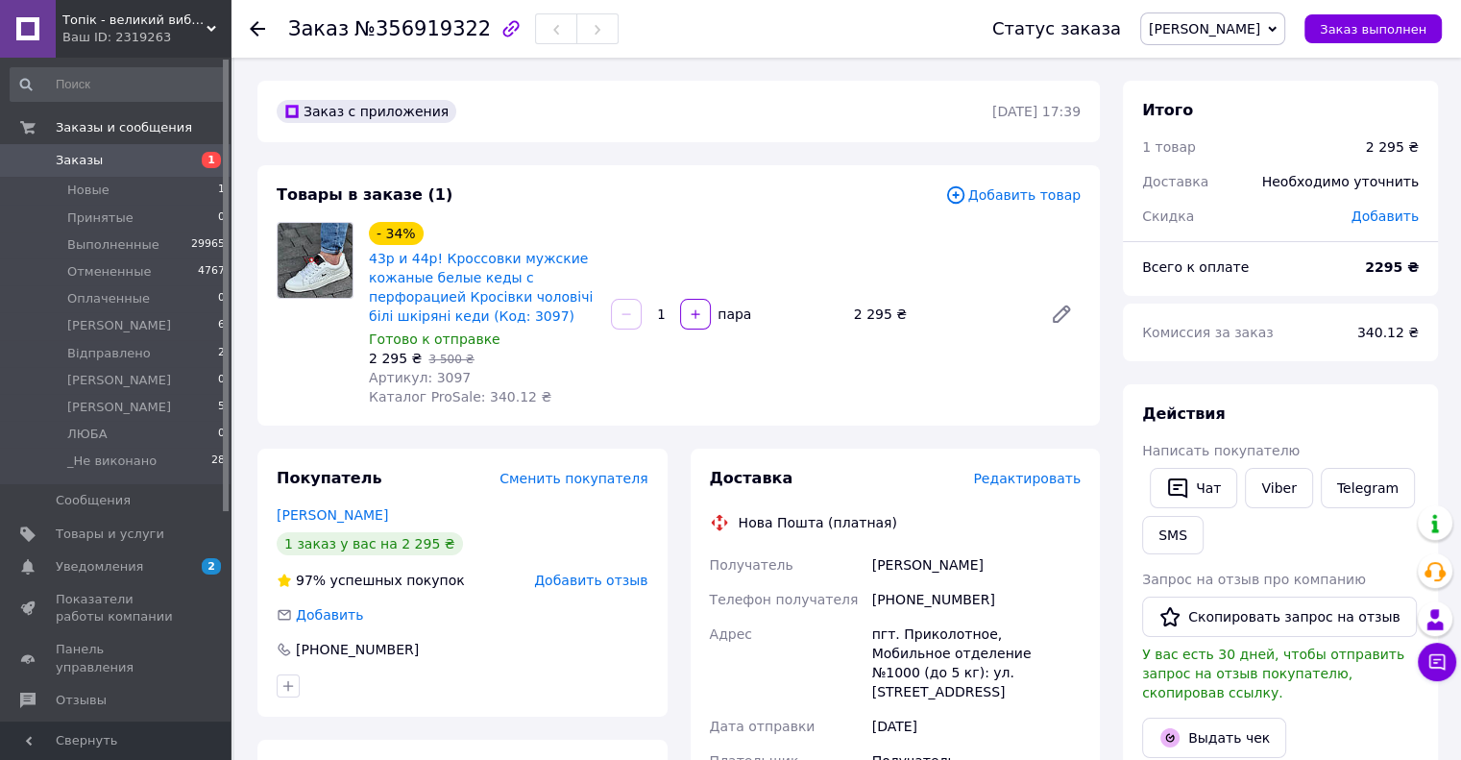
click at [128, 21] on span "Топік - великий вибір взуття для чоловіків і жінок" at bounding box center [134, 20] width 144 height 17
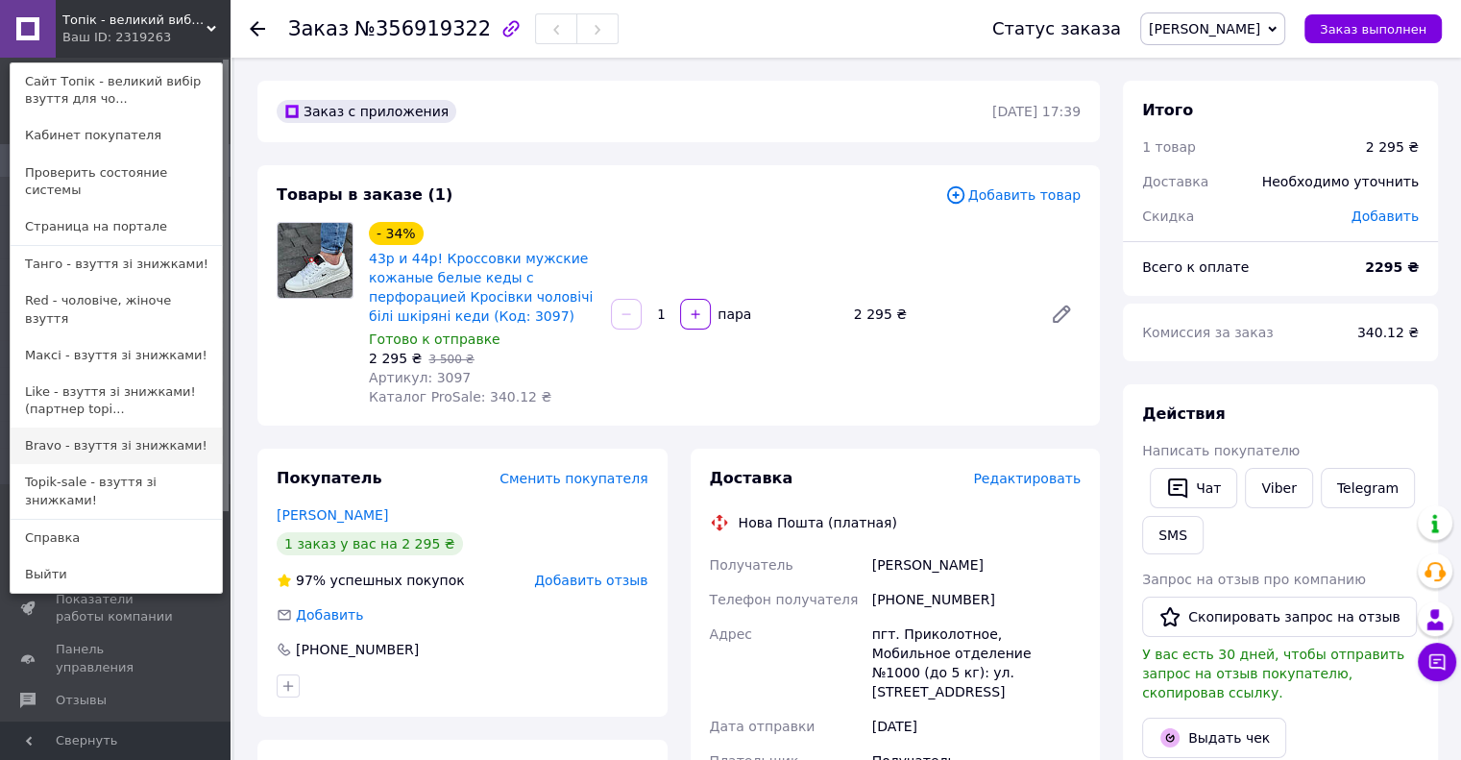
click at [112, 427] on link "Bravo - взуття зі знижками!" at bounding box center [116, 445] width 211 height 37
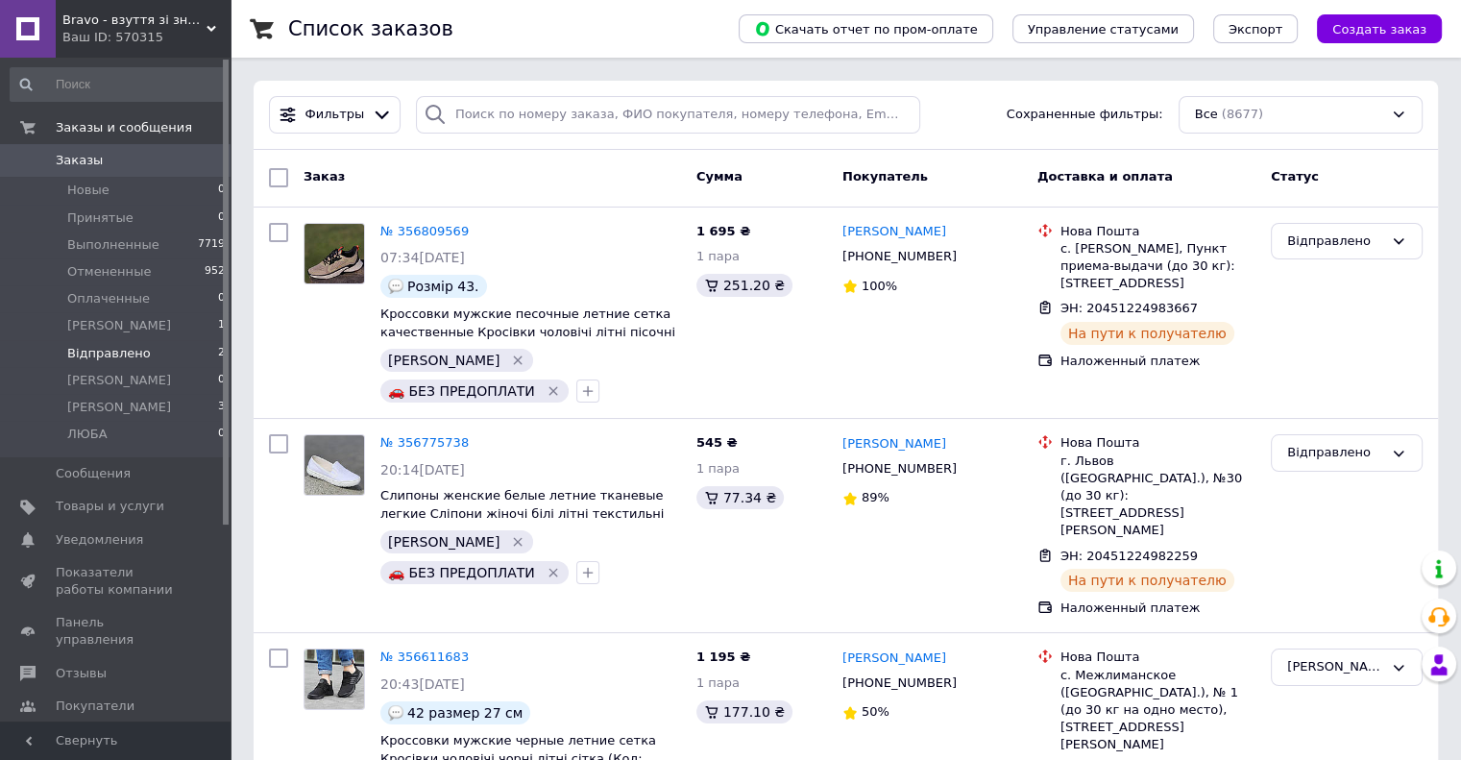
click at [125, 355] on span "Відправлено" at bounding box center [109, 353] width 84 height 17
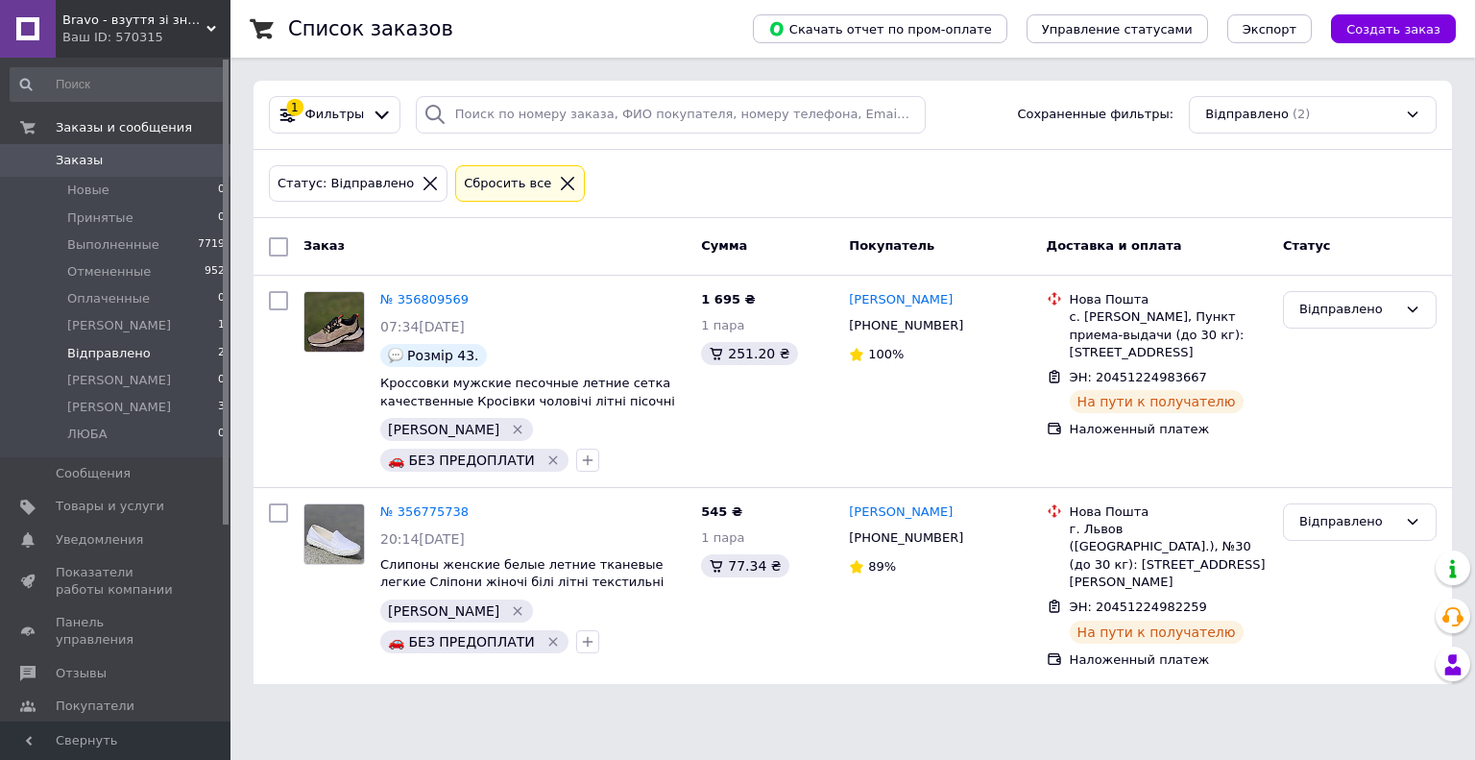
click at [128, 31] on div "Ваш ID: 570315" at bounding box center [146, 37] width 168 height 17
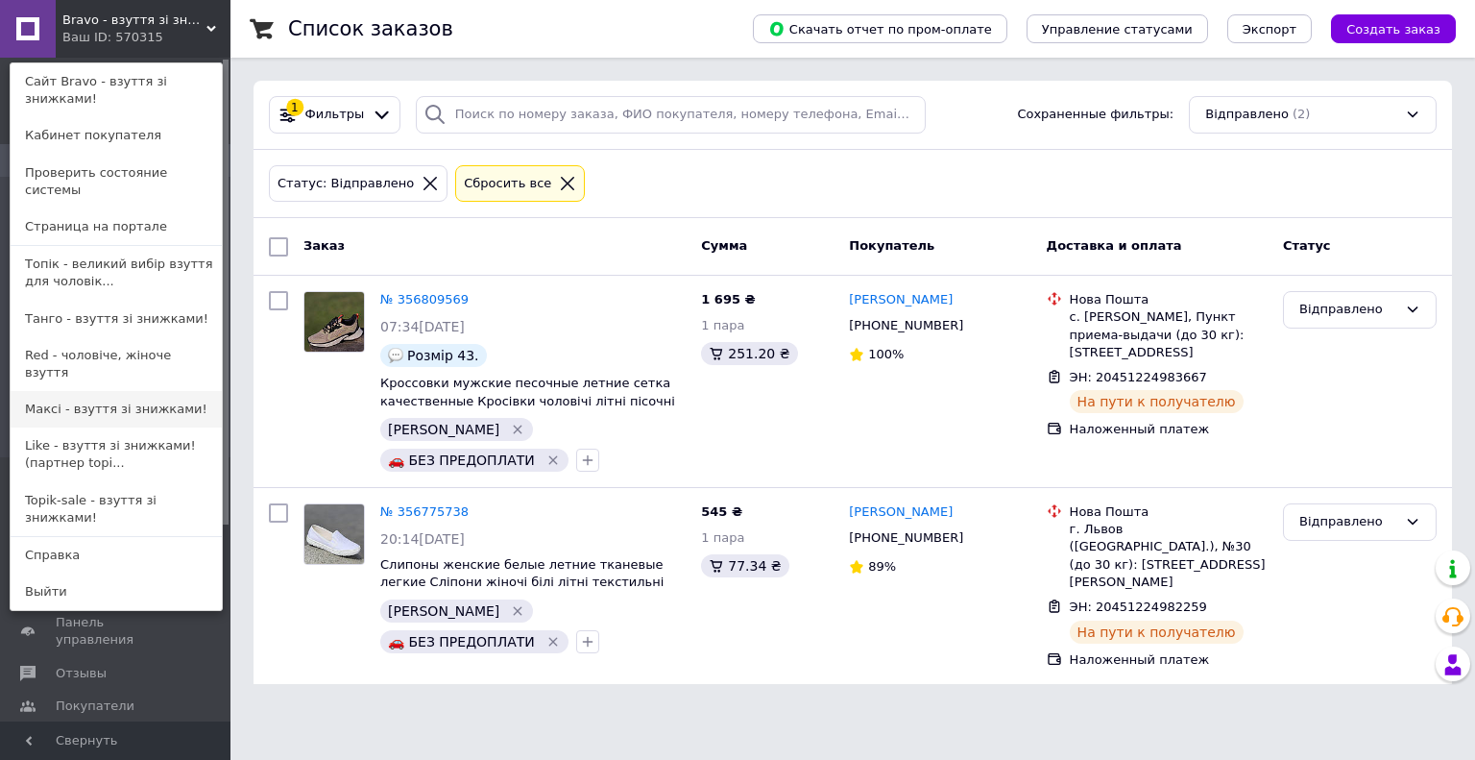
click at [107, 391] on link "Максі - взуття зі знижками!" at bounding box center [116, 409] width 211 height 37
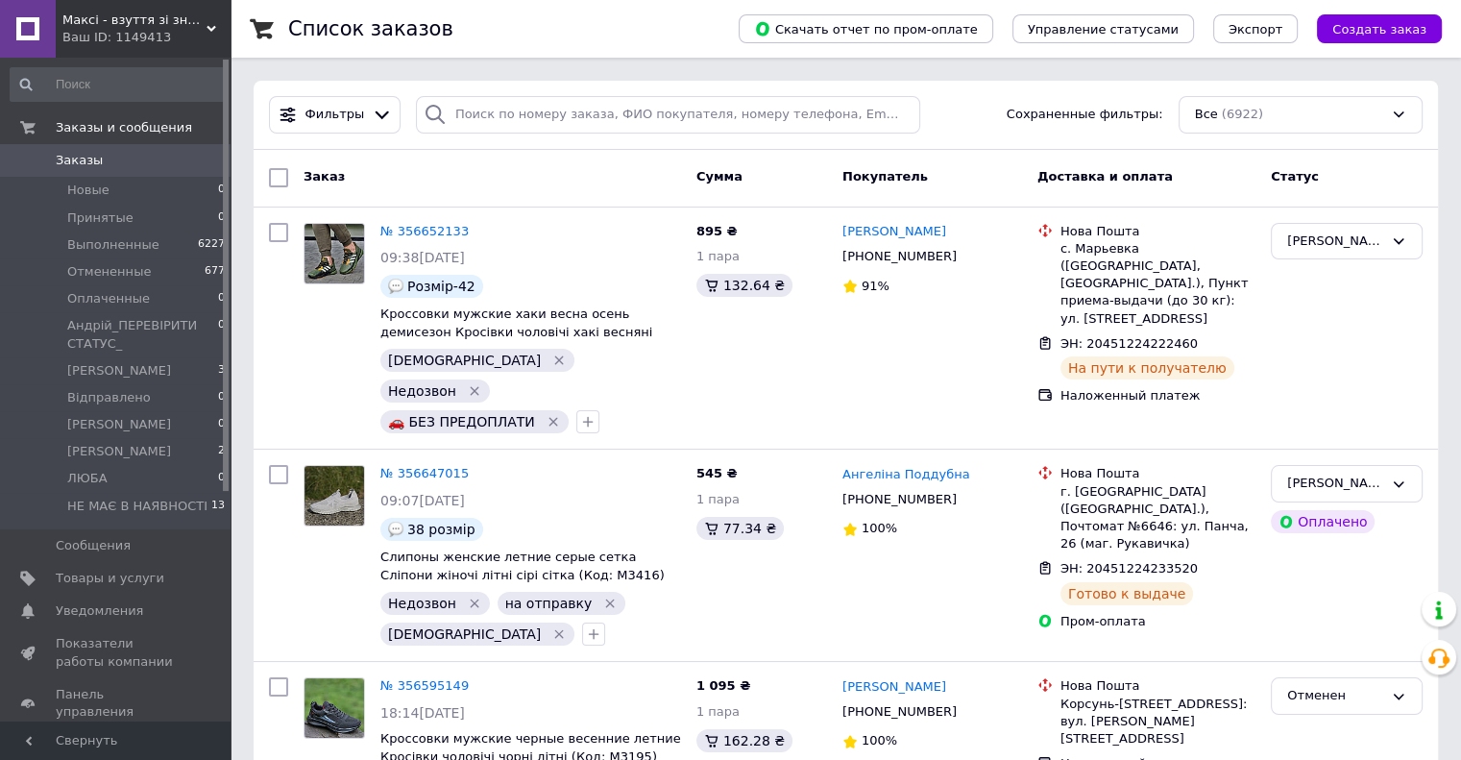
click at [135, 33] on div "Ваш ID: 1149413" at bounding box center [146, 37] width 168 height 17
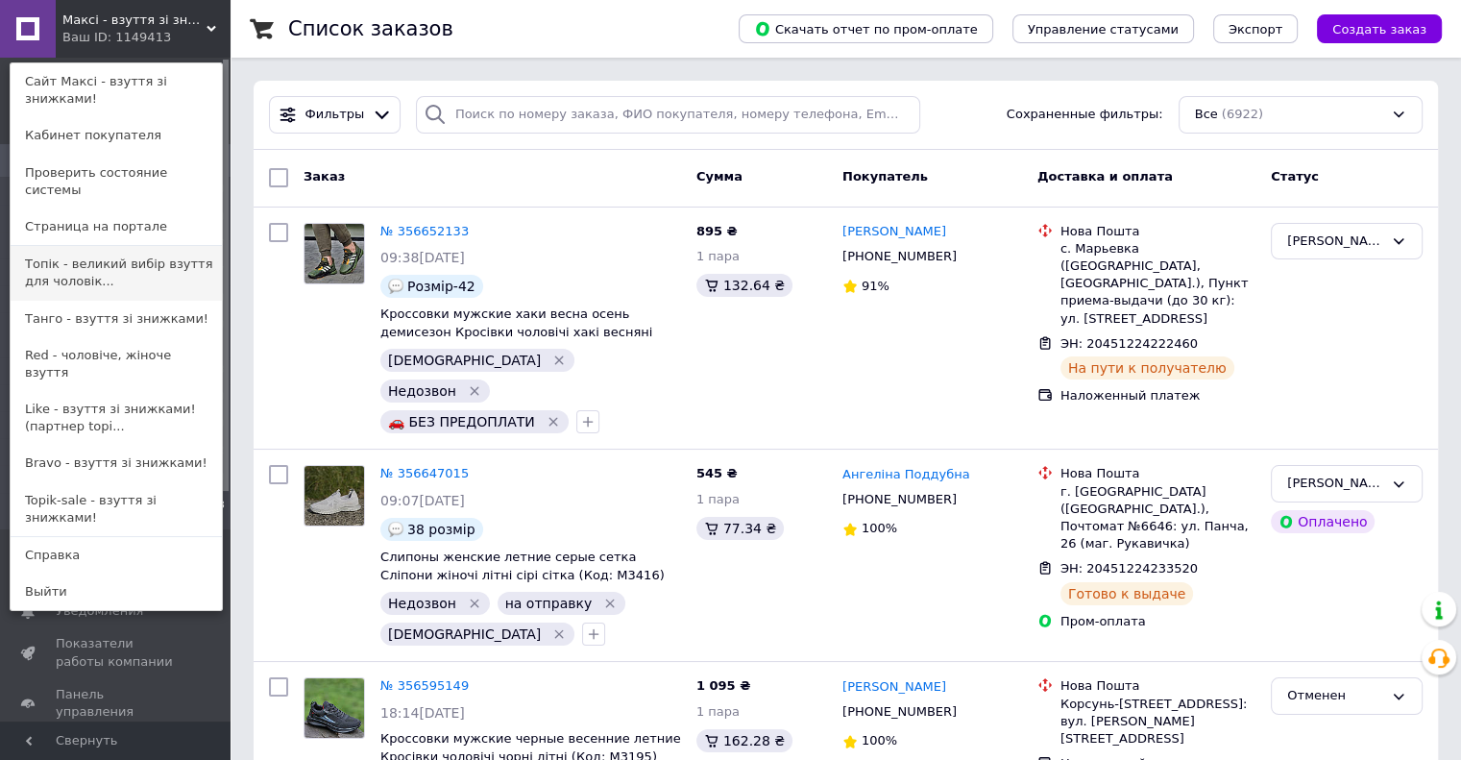
click at [121, 246] on link "Топік - великий вибір взуття для чоловік..." at bounding box center [116, 273] width 211 height 54
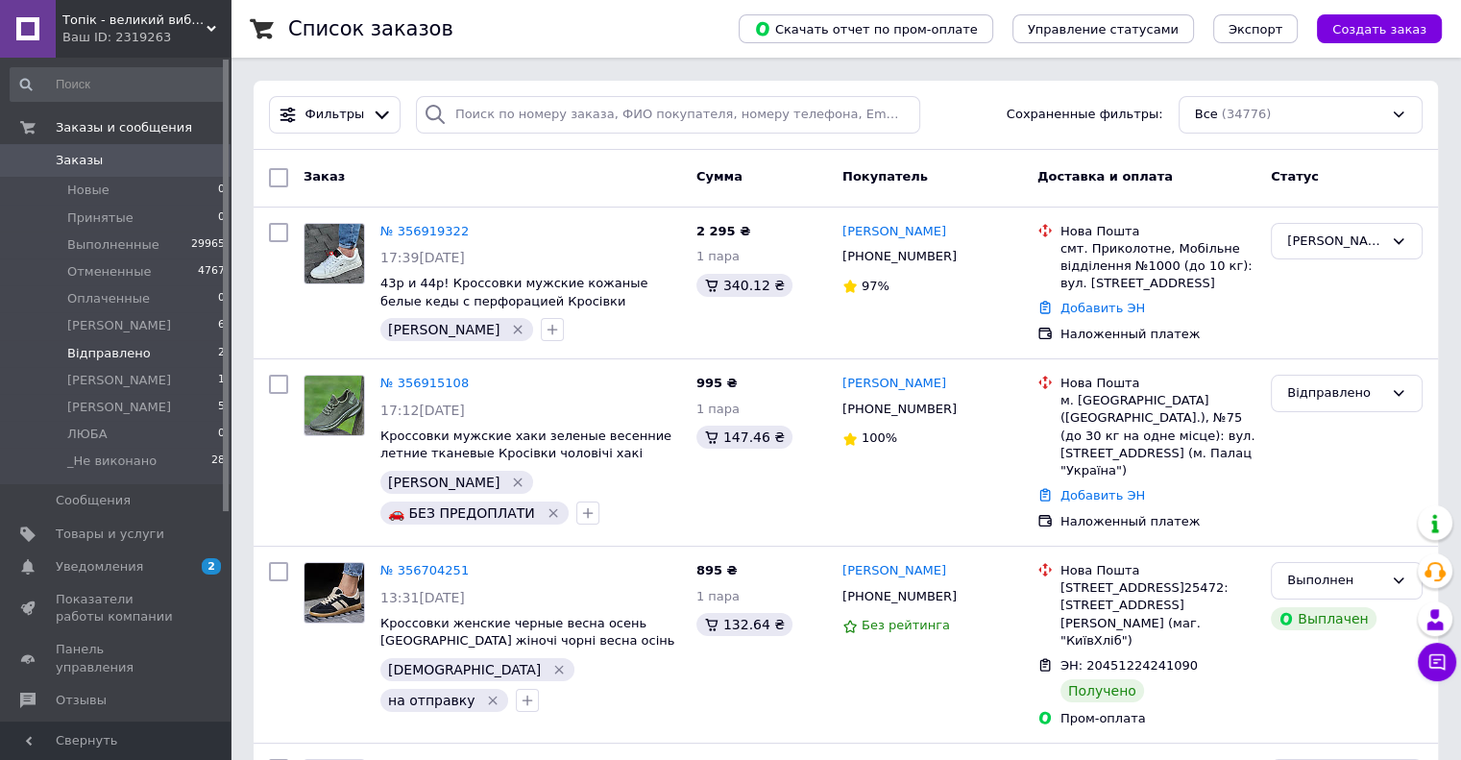
click at [119, 355] on span "Відправлено" at bounding box center [109, 353] width 84 height 17
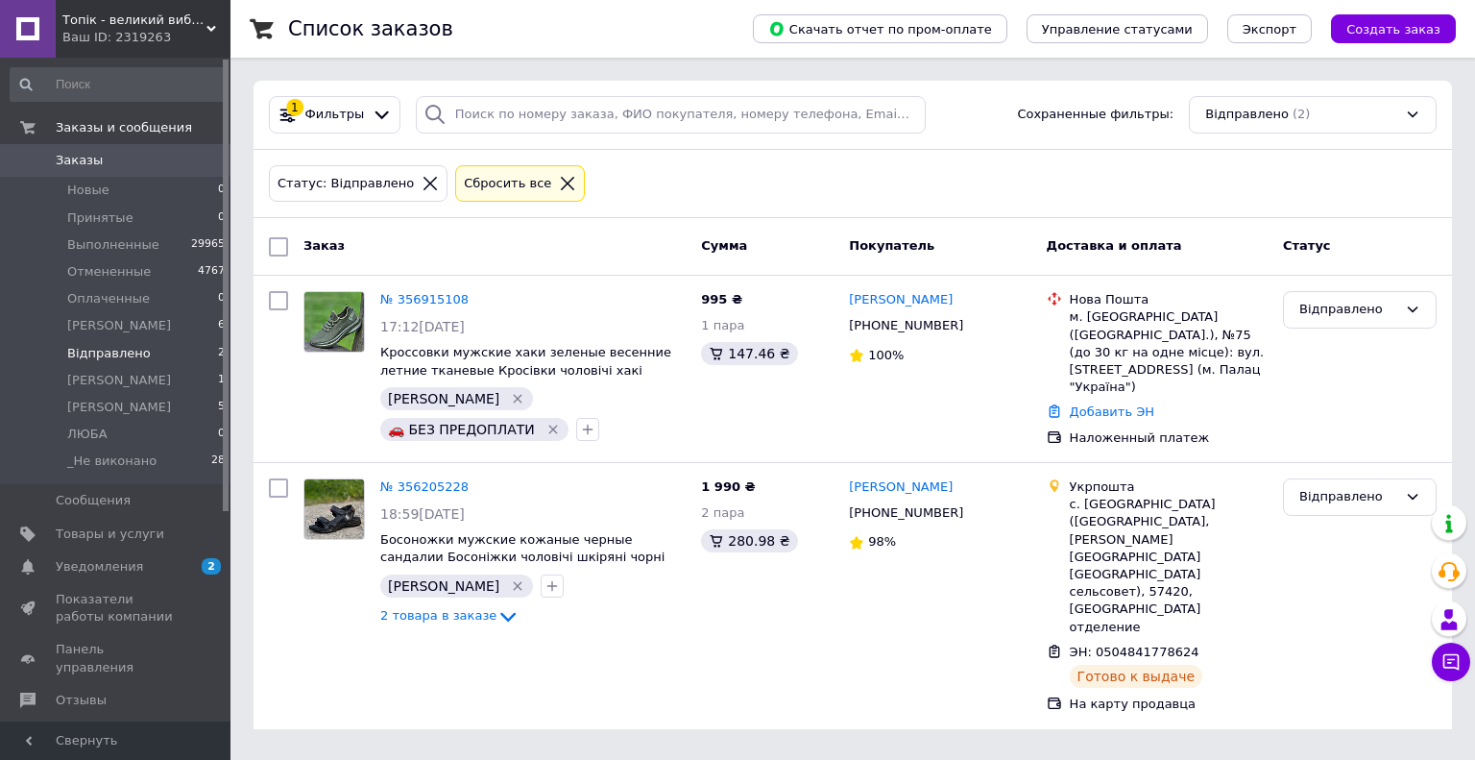
click at [127, 23] on span "Топік - великий вибір взуття для чоловіків і жінок" at bounding box center [134, 20] width 144 height 17
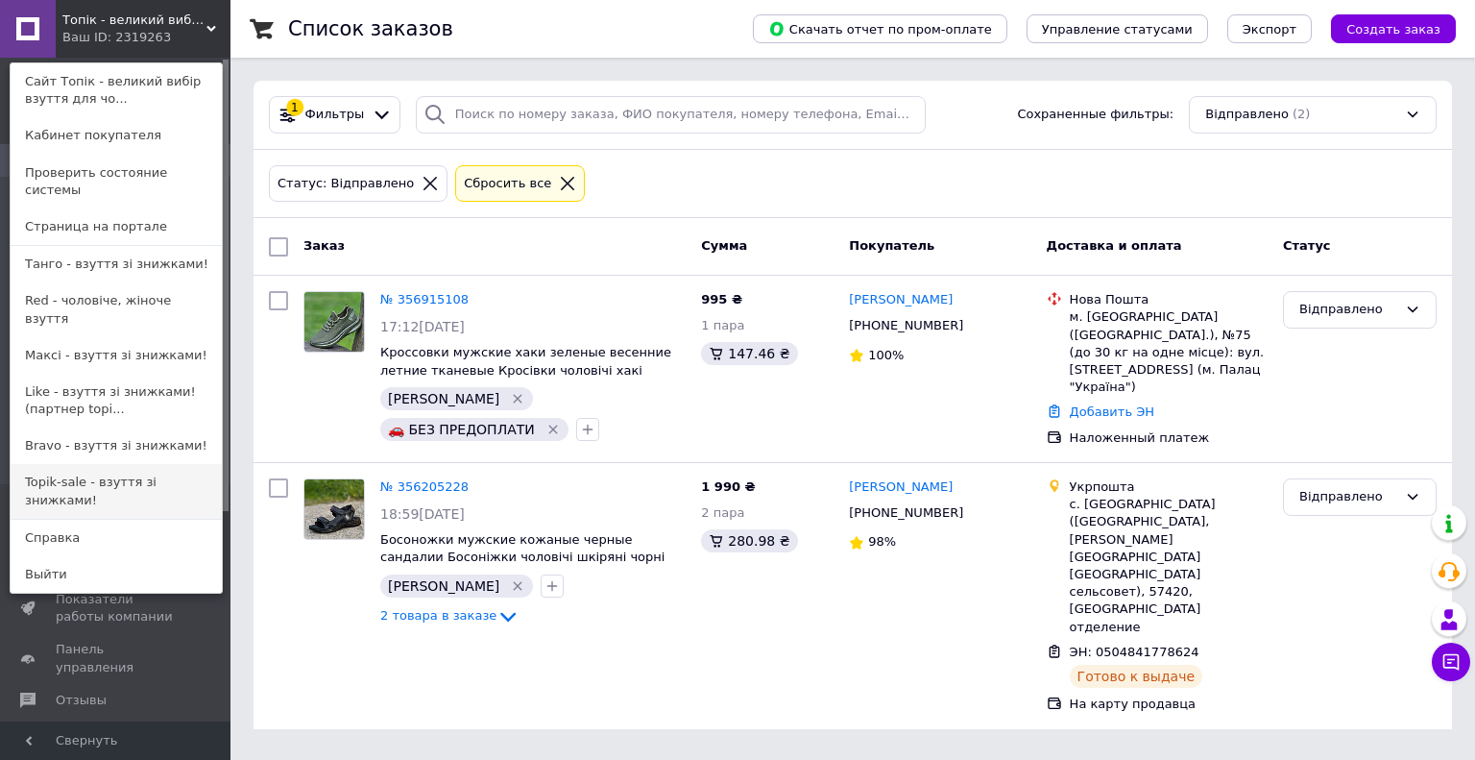
click at [133, 464] on link "Topik-sale - взуття зі знижками!" at bounding box center [116, 491] width 211 height 54
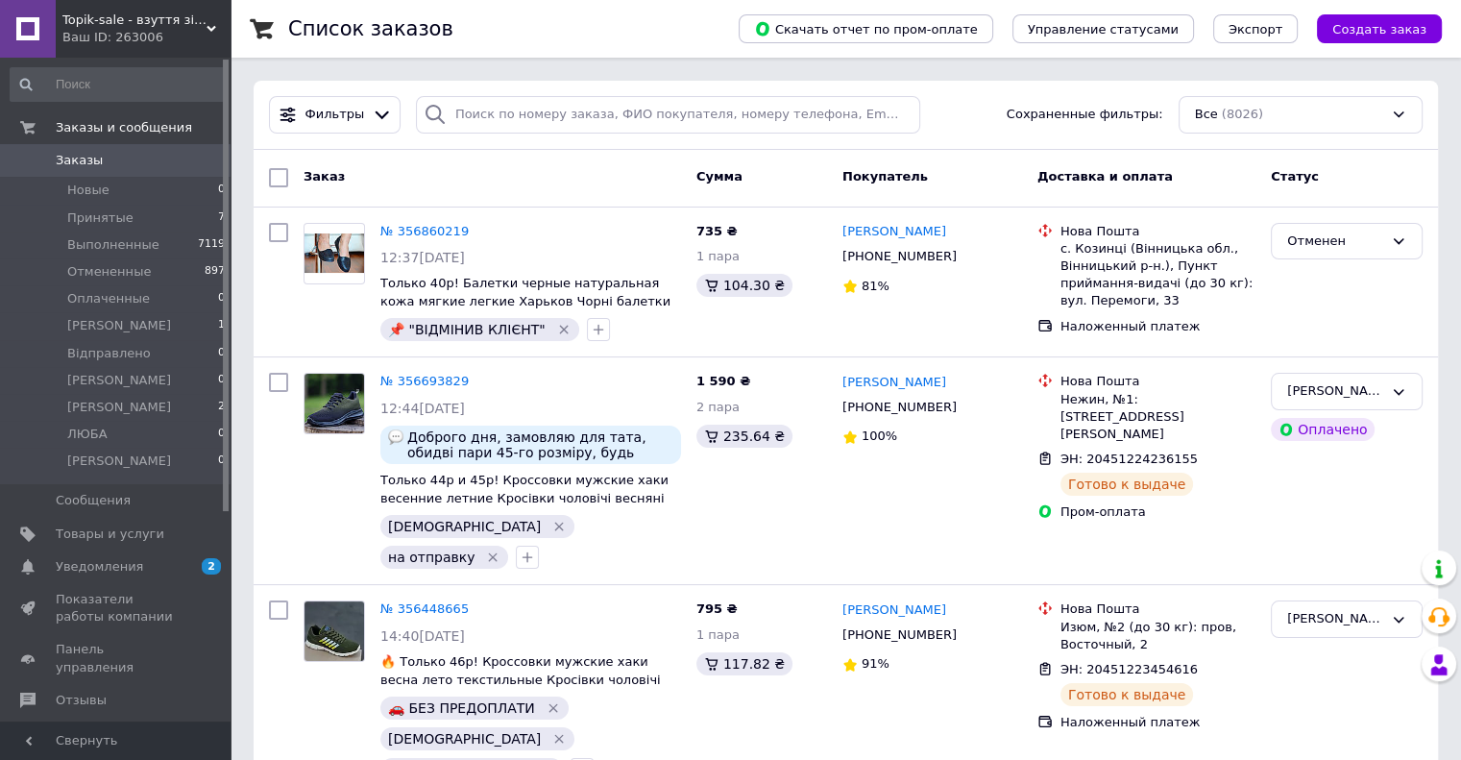
click at [110, 23] on span "Topik-sale - взуття зі знижками!" at bounding box center [134, 20] width 144 height 17
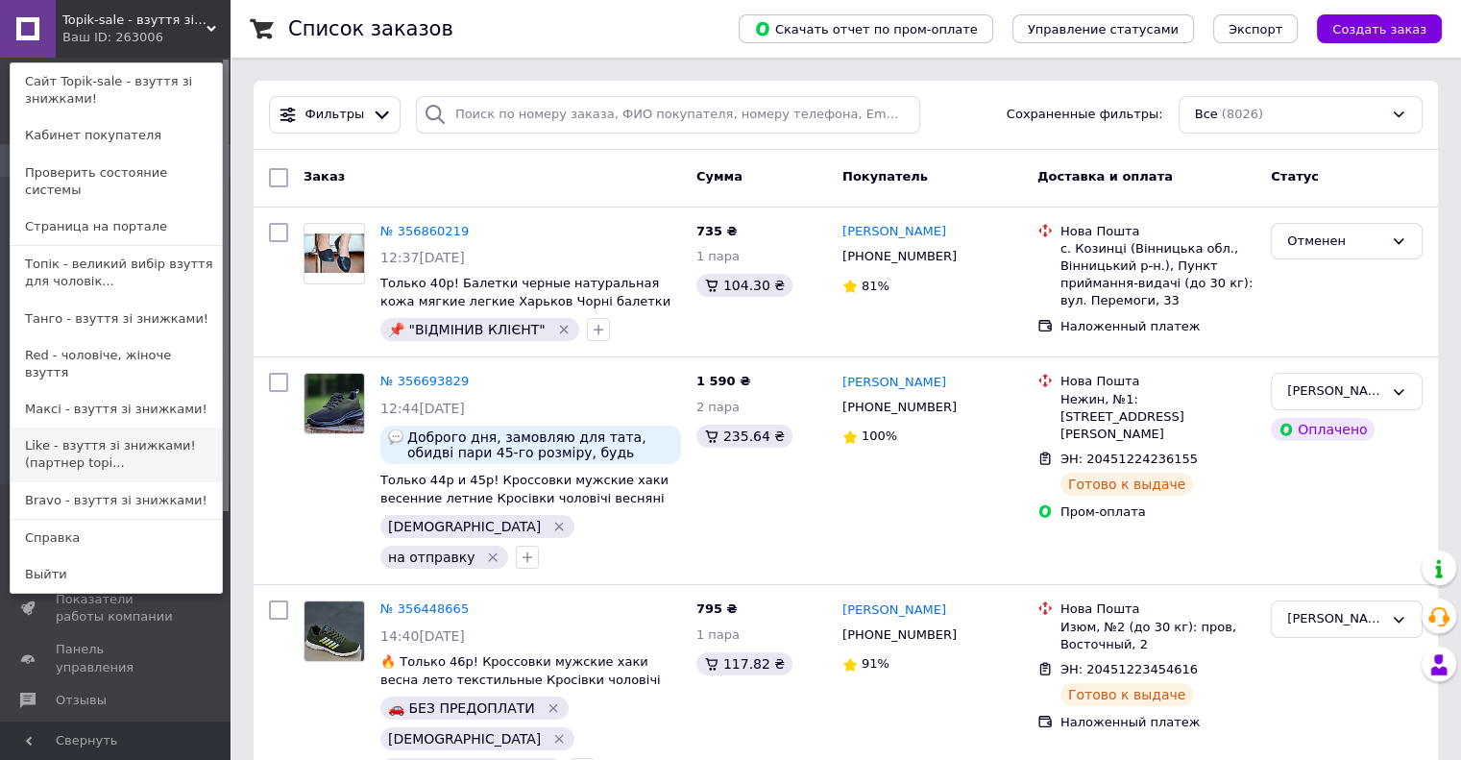
click at [104, 427] on link "Like - взуття зі знижками! (партнер topi..." at bounding box center [116, 454] width 211 height 54
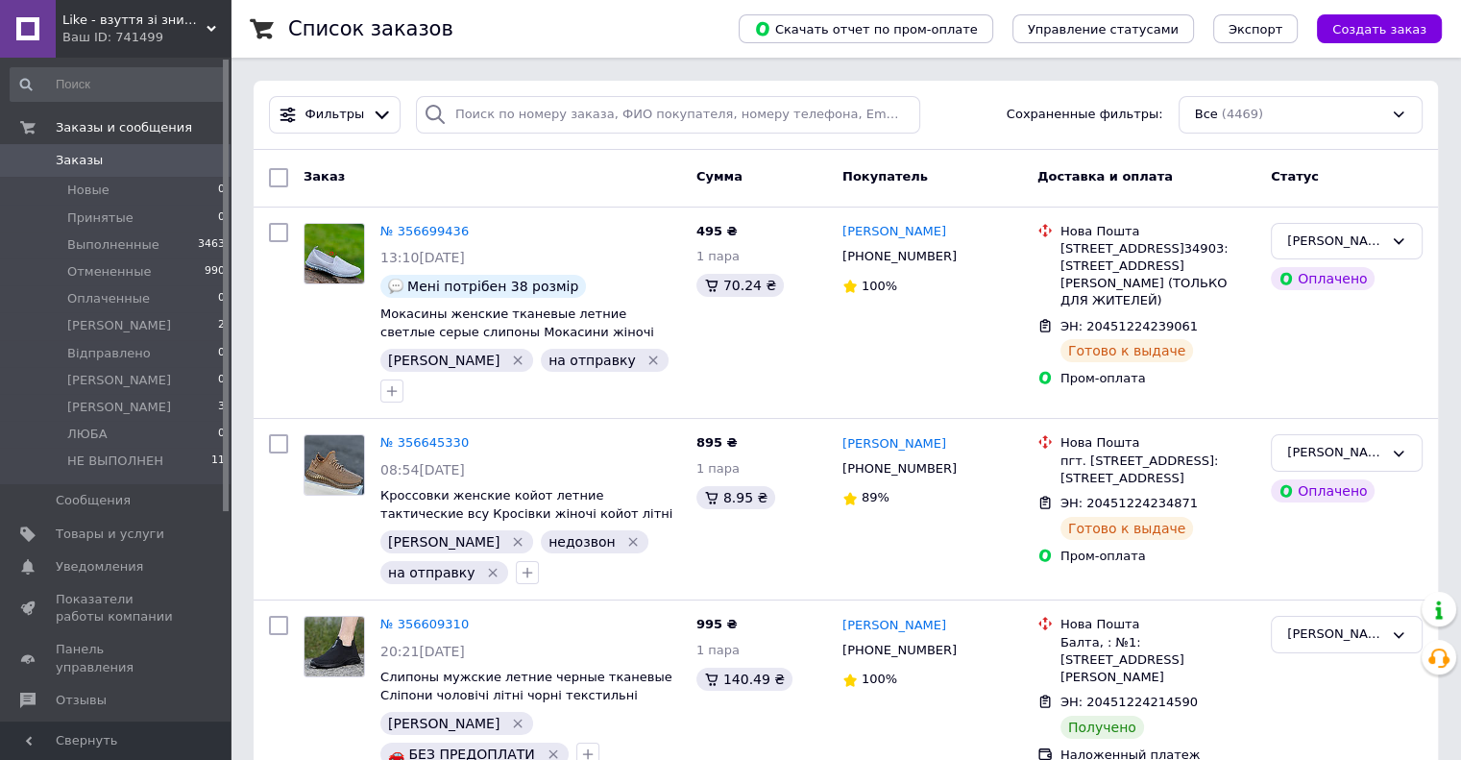
click at [125, 17] on span "Like - взуття зі знижками! (партнер [DOMAIN_NAME])" at bounding box center [134, 20] width 144 height 17
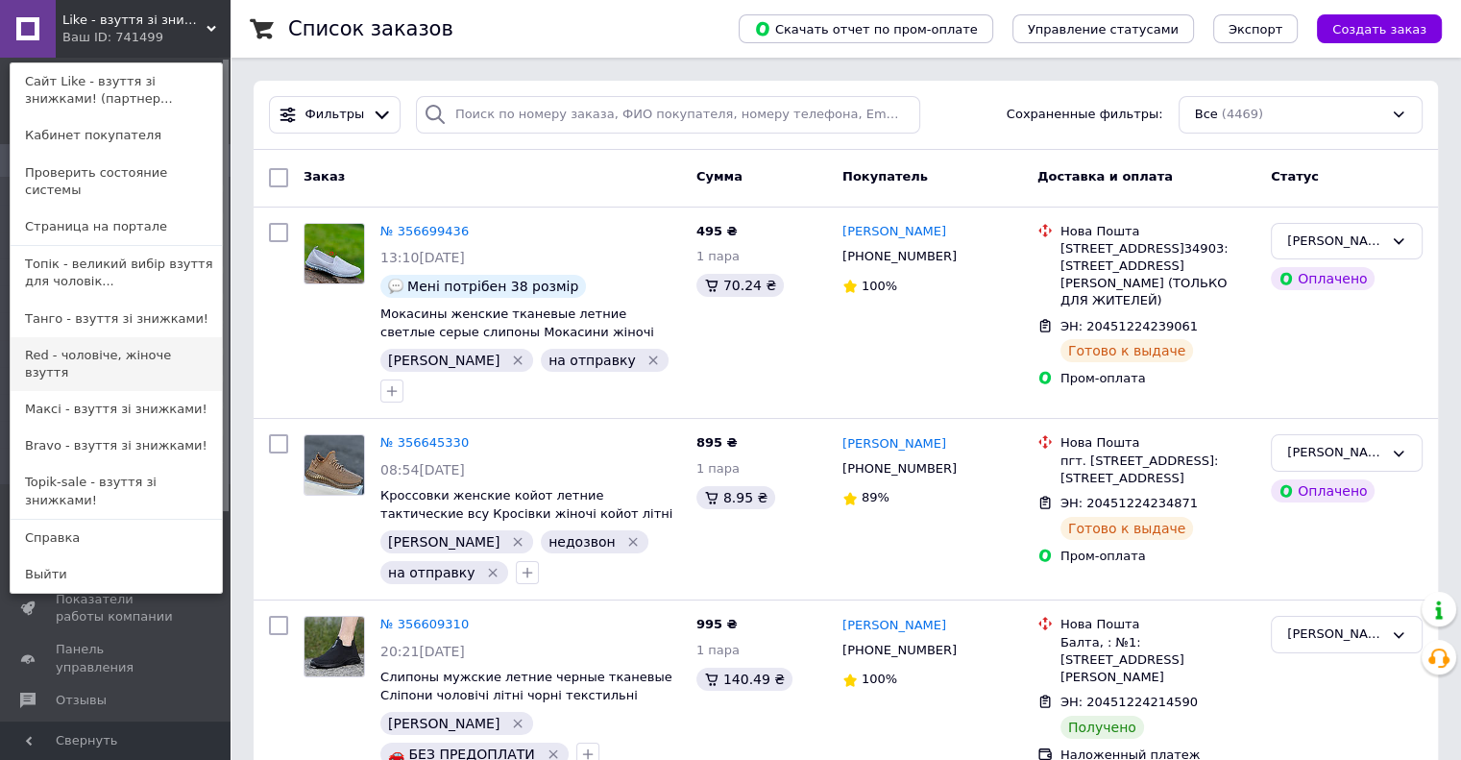
click at [120, 337] on link "Red - чоловіче, жіноче взуття" at bounding box center [116, 364] width 211 height 54
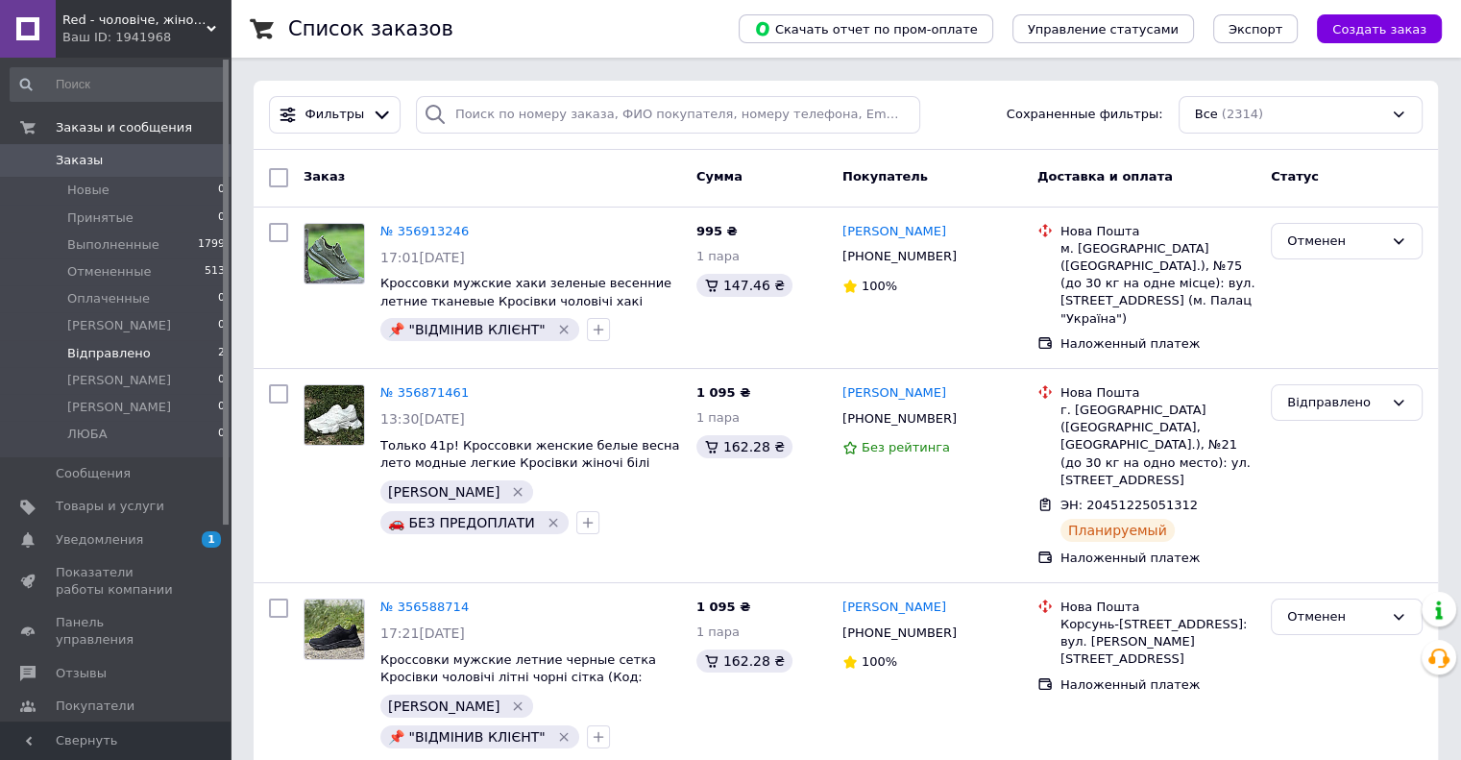
click at [111, 348] on span "Відправлено" at bounding box center [109, 353] width 84 height 17
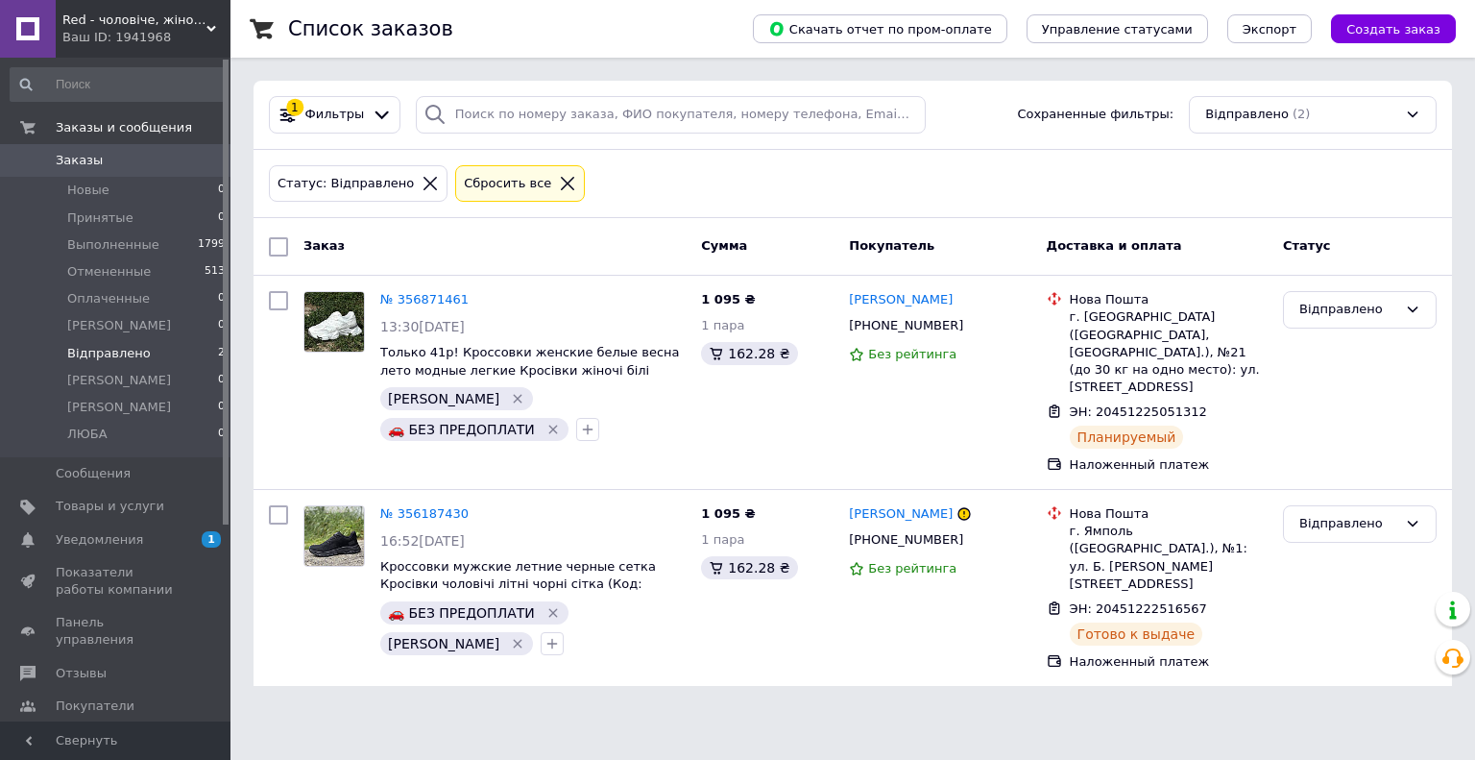
click at [131, 33] on div "Ваш ID: 1941968" at bounding box center [146, 37] width 168 height 17
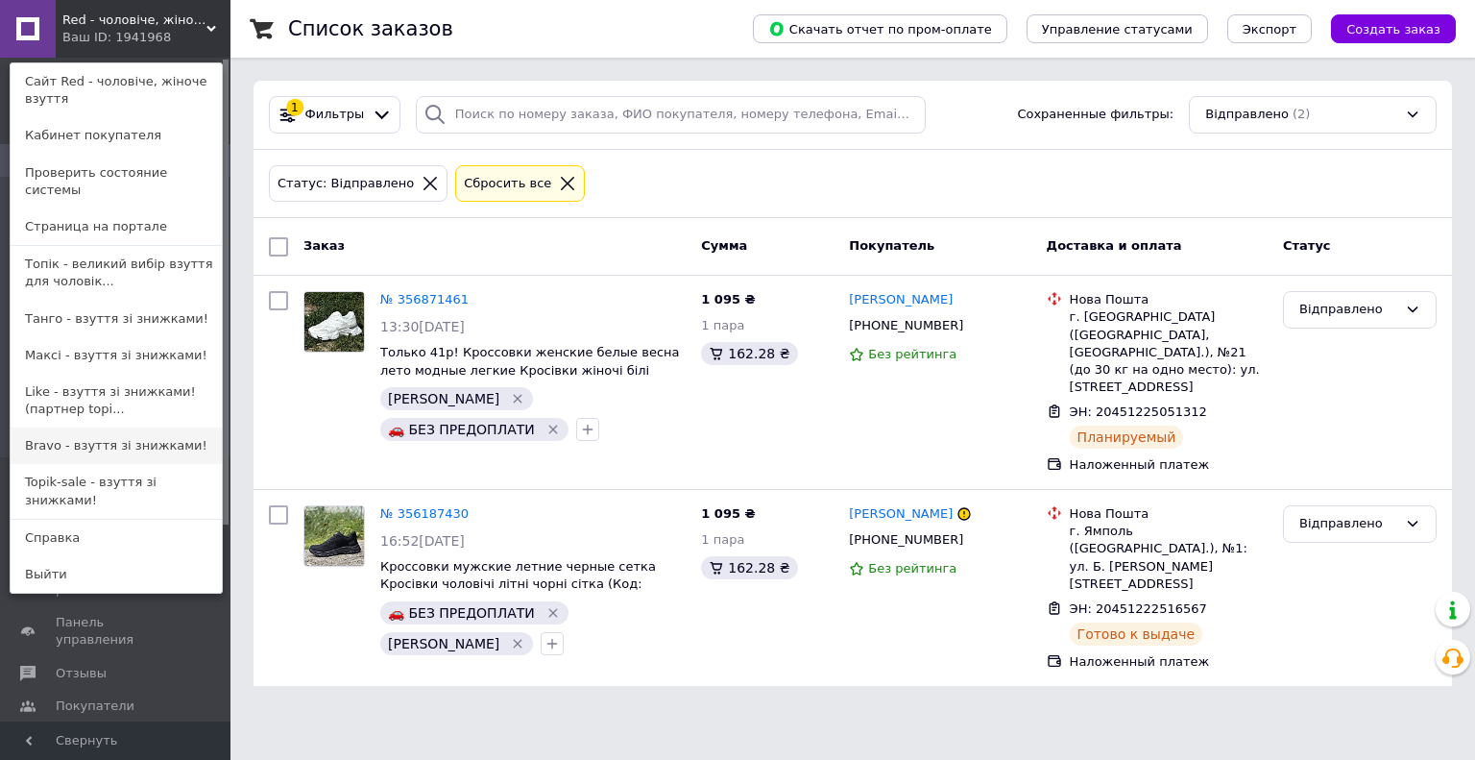
click at [105, 437] on link "Bravo - взуття зі знижками!" at bounding box center [116, 445] width 211 height 37
